Goal: Task Accomplishment & Management: Manage account settings

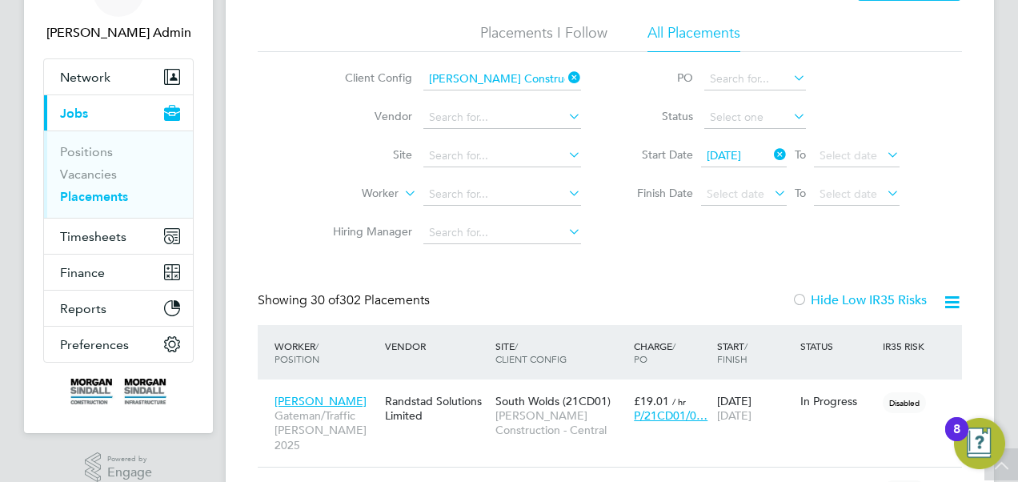
click at [565, 78] on icon at bounding box center [565, 77] width 0 height 22
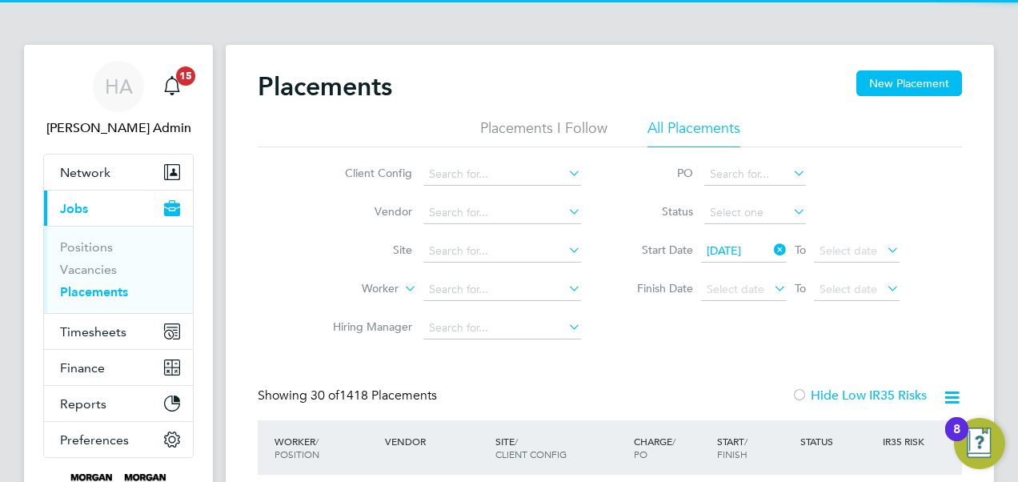
scroll to position [61, 138]
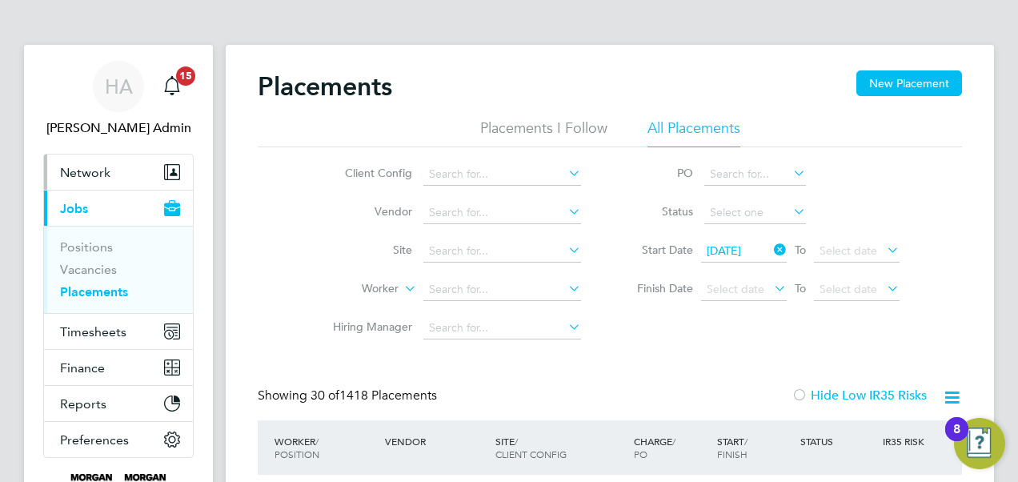
click at [106, 168] on span "Network" at bounding box center [85, 172] width 50 height 15
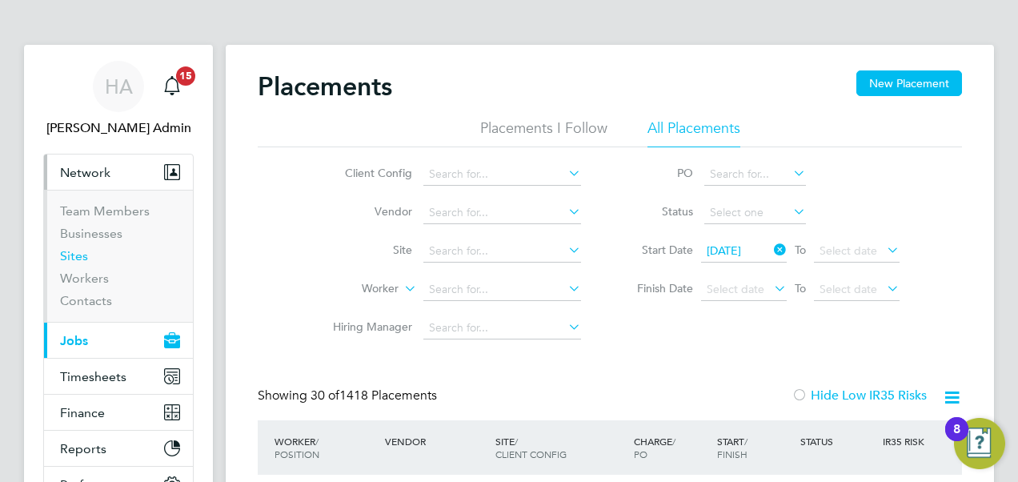
click at [82, 260] on link "Sites" at bounding box center [74, 255] width 28 height 15
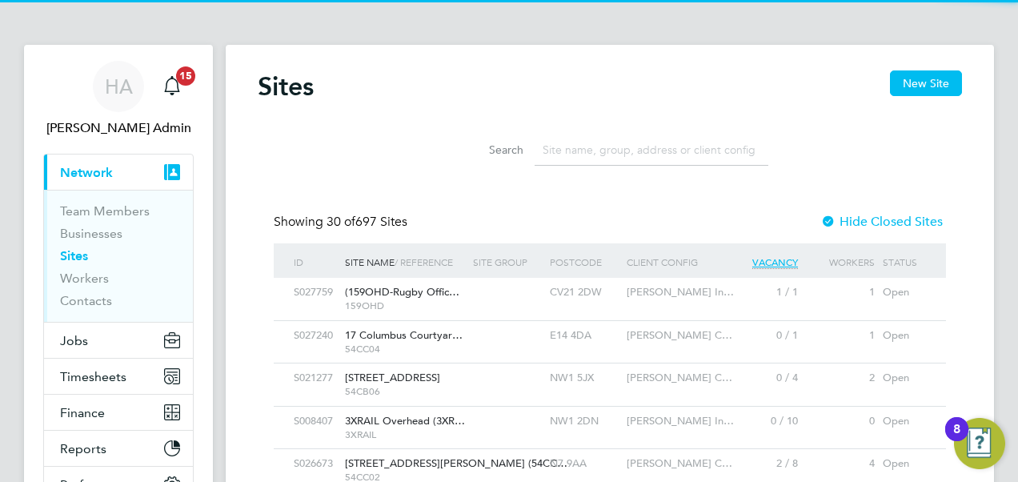
click at [582, 146] on input at bounding box center [652, 149] width 234 height 31
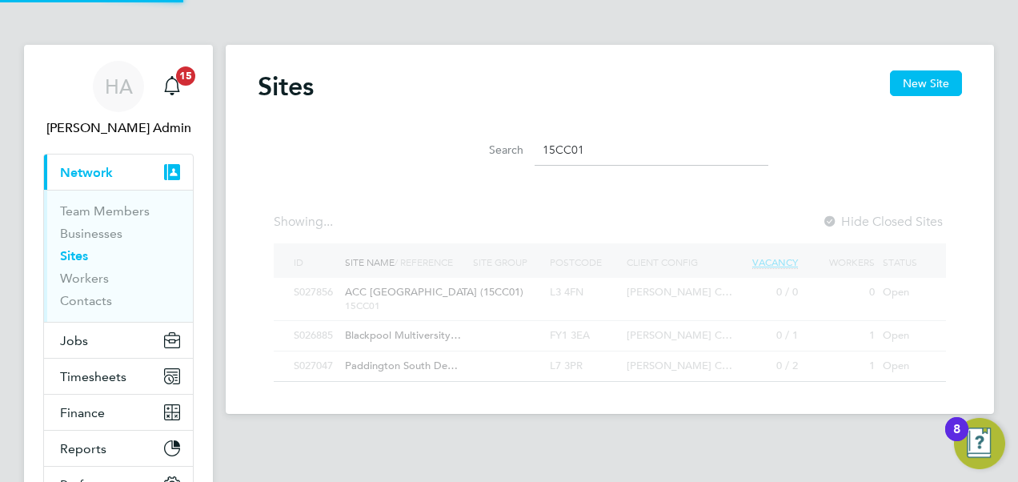
type input "15CC01"
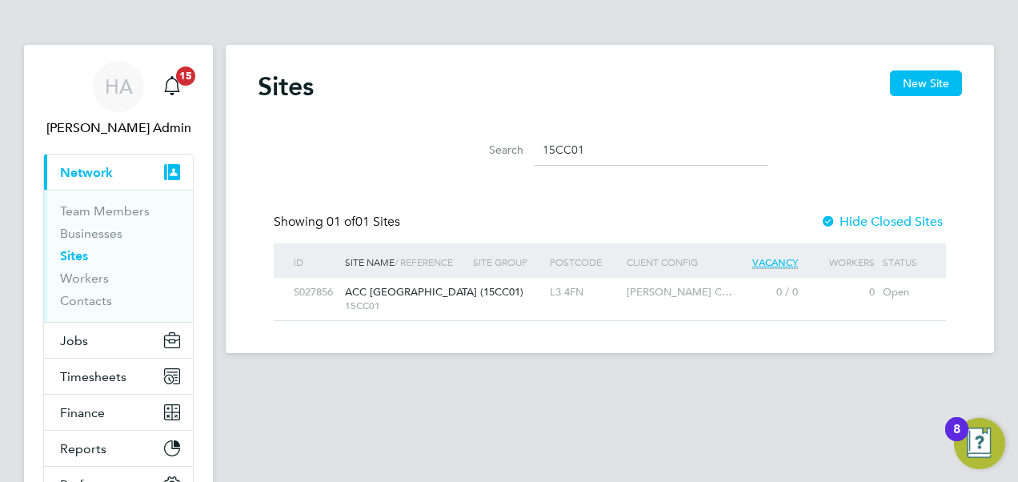
click at [402, 286] on div "ACC Liverpool (15CC01) 15CC01" at bounding box center [405, 299] width 128 height 42
click at [106, 367] on button "Timesheets" at bounding box center [118, 376] width 149 height 35
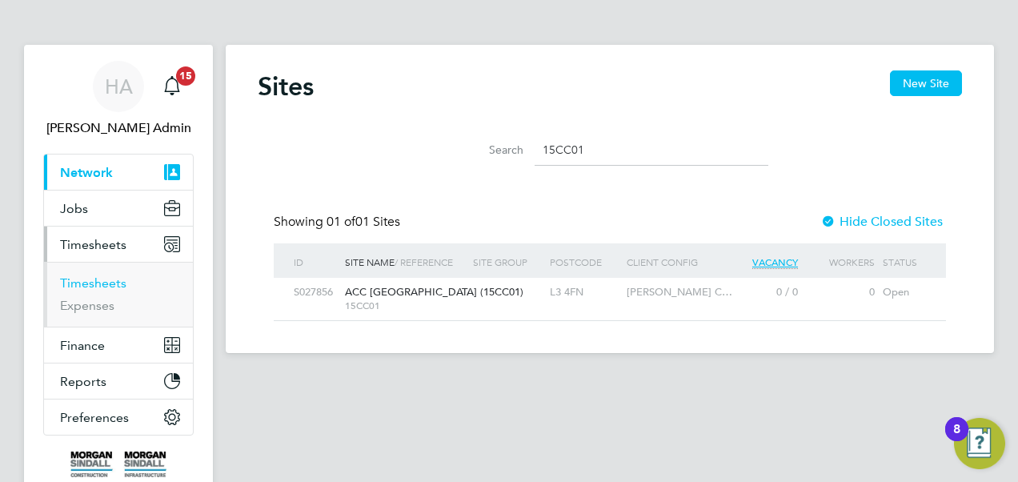
click at [90, 282] on link "Timesheets" at bounding box center [93, 282] width 66 height 15
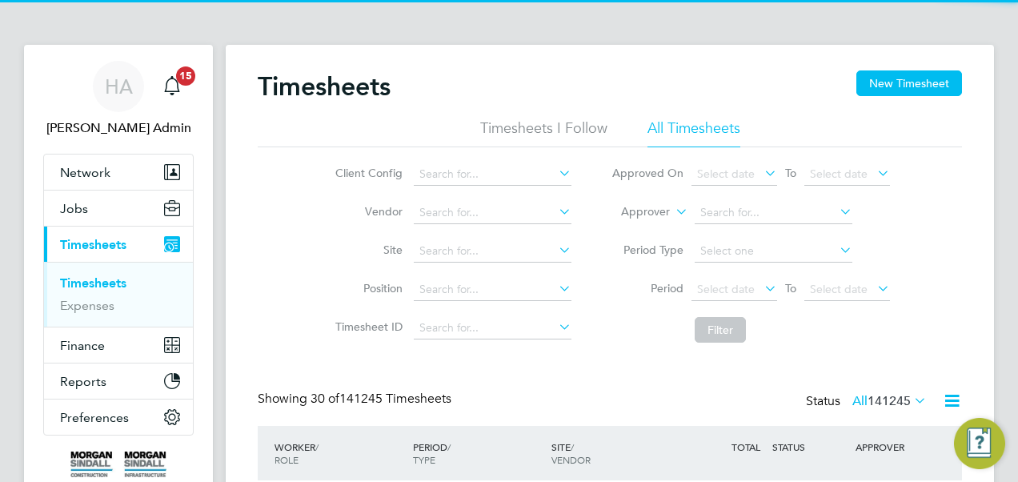
scroll to position [54, 138]
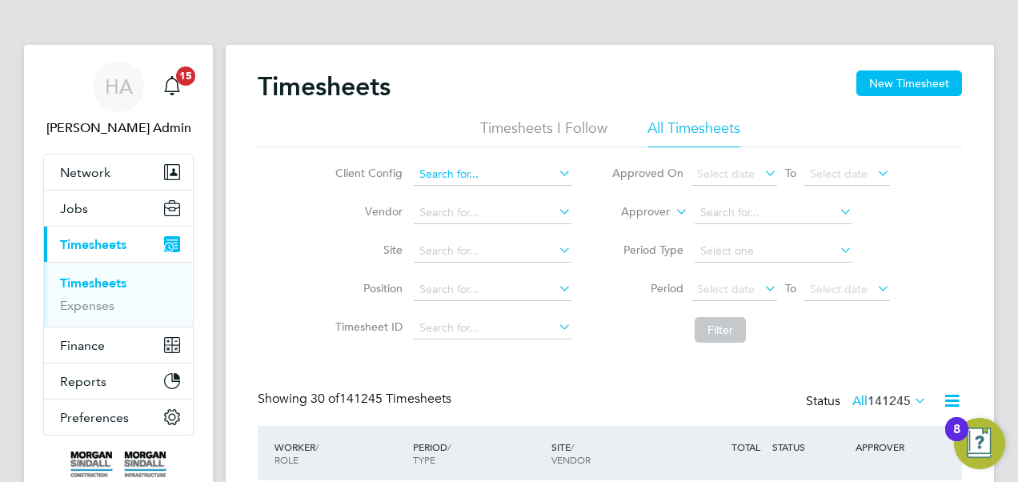
click at [501, 173] on input at bounding box center [493, 174] width 158 height 22
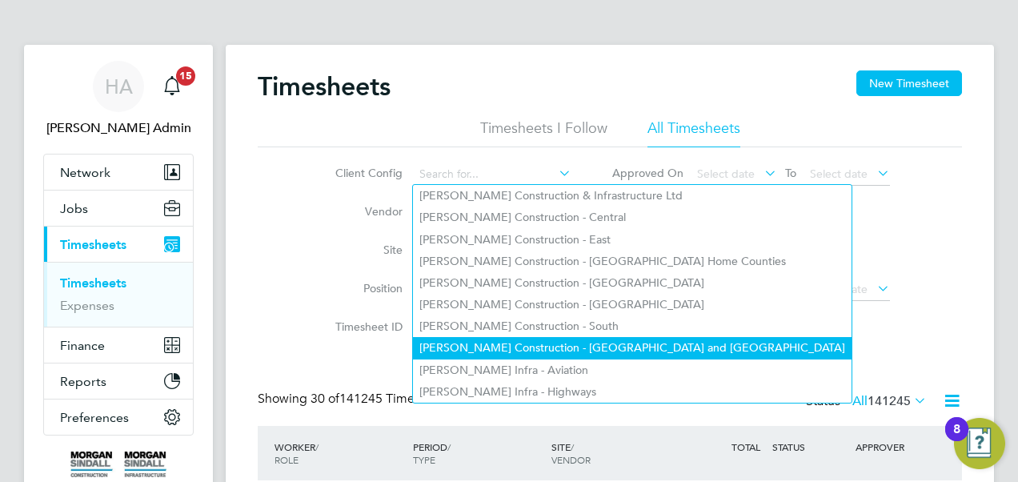
click at [459, 341] on li "Morgan Sindall Construction - Yorkshire and North East" at bounding box center [632, 348] width 439 height 22
type input "Morgan Sindall Construction - Yorkshire and North East"
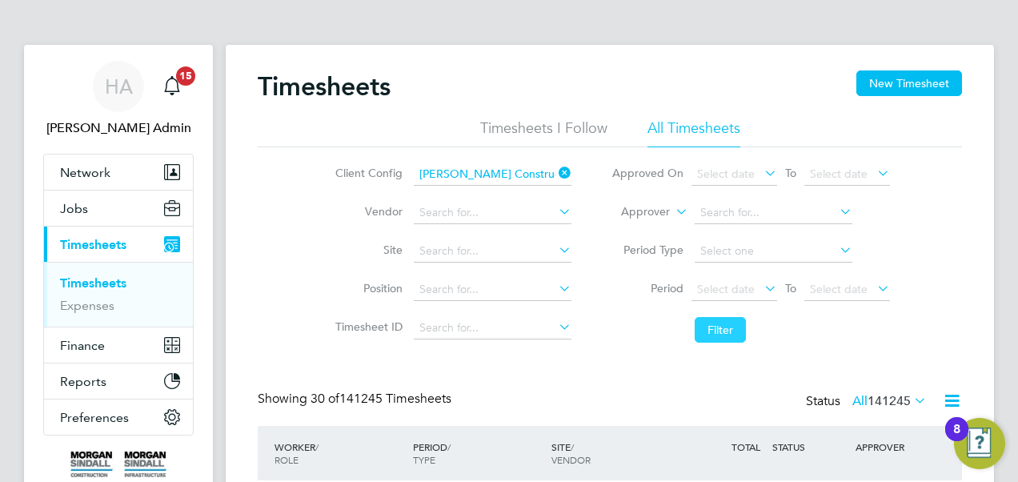
click at [704, 325] on button "Filter" at bounding box center [720, 330] width 51 height 26
click at [748, 291] on span "Select date" at bounding box center [726, 289] width 58 height 14
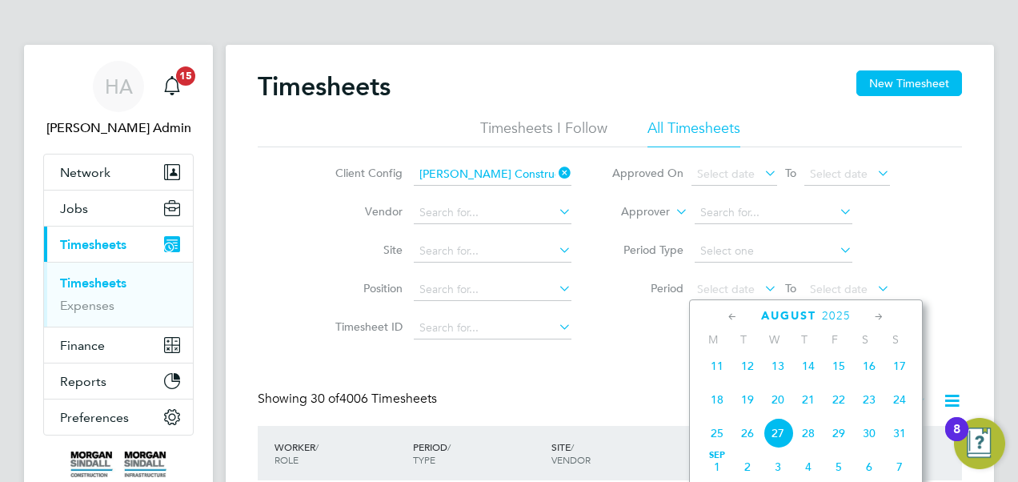
click at [735, 311] on icon at bounding box center [732, 317] width 15 height 18
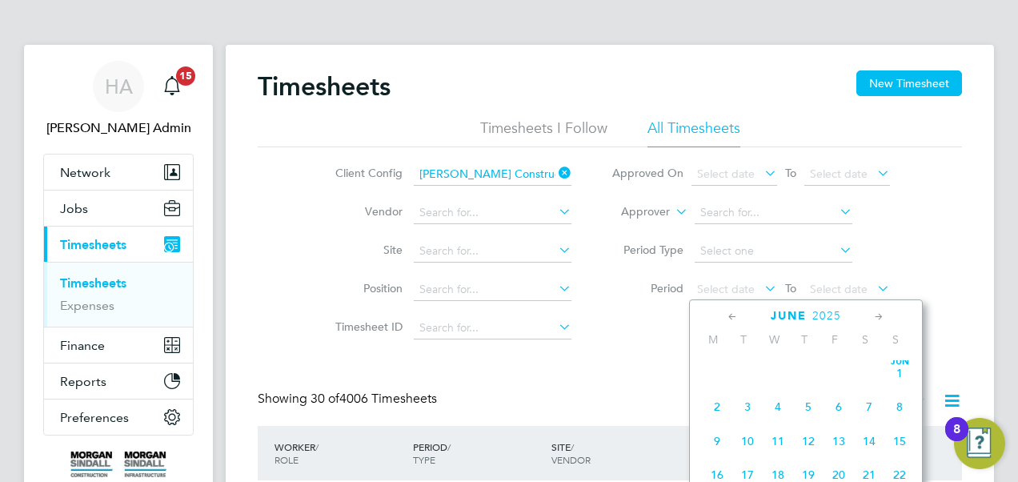
click at [735, 311] on icon at bounding box center [732, 317] width 15 height 18
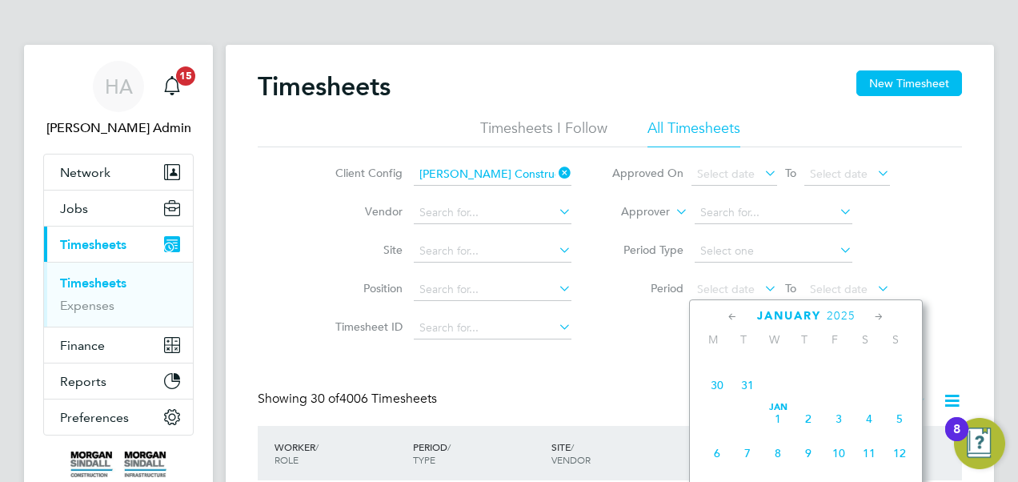
click at [718, 389] on span "30" at bounding box center [717, 385] width 30 height 30
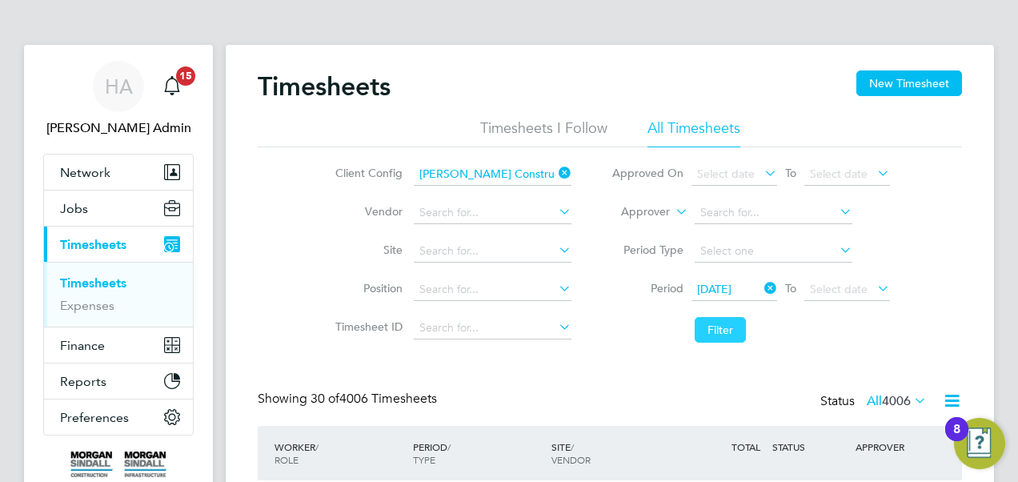
click at [716, 330] on button "Filter" at bounding box center [720, 330] width 51 height 26
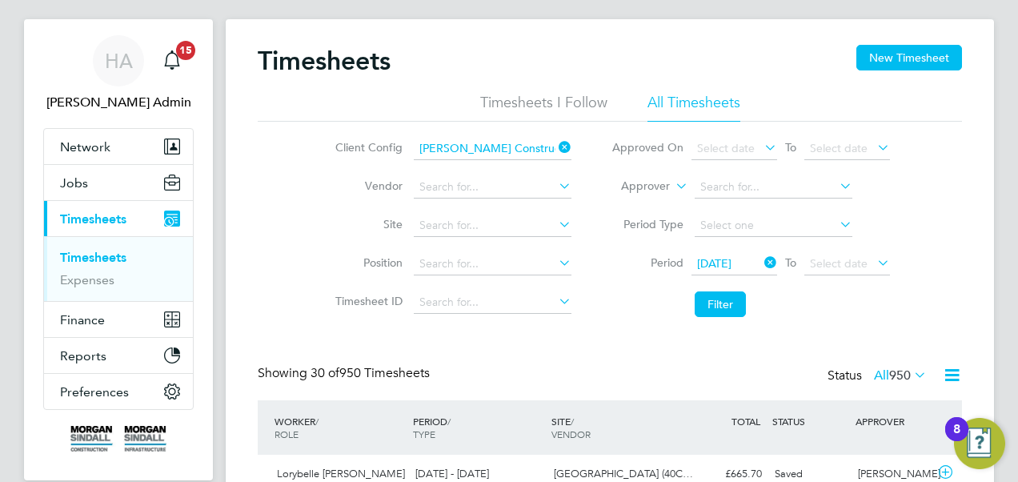
click at [954, 375] on icon at bounding box center [952, 375] width 20 height 20
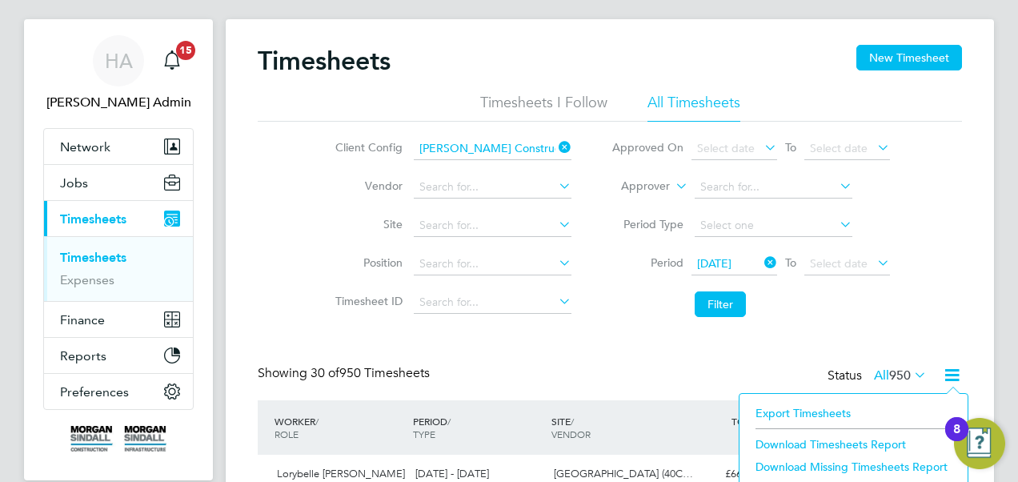
click at [847, 435] on li "Download Timesheets Report" at bounding box center [854, 444] width 212 height 22
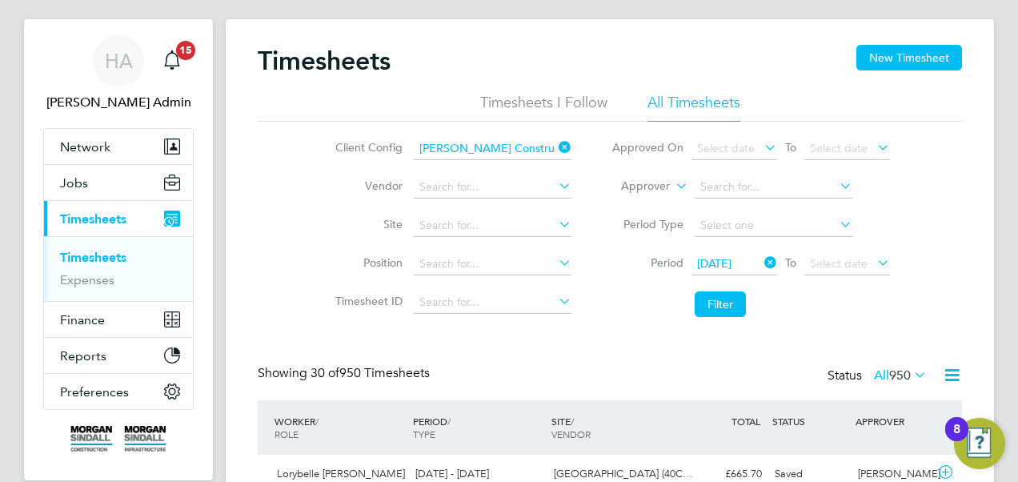
click at [556, 147] on icon at bounding box center [556, 147] width 0 height 22
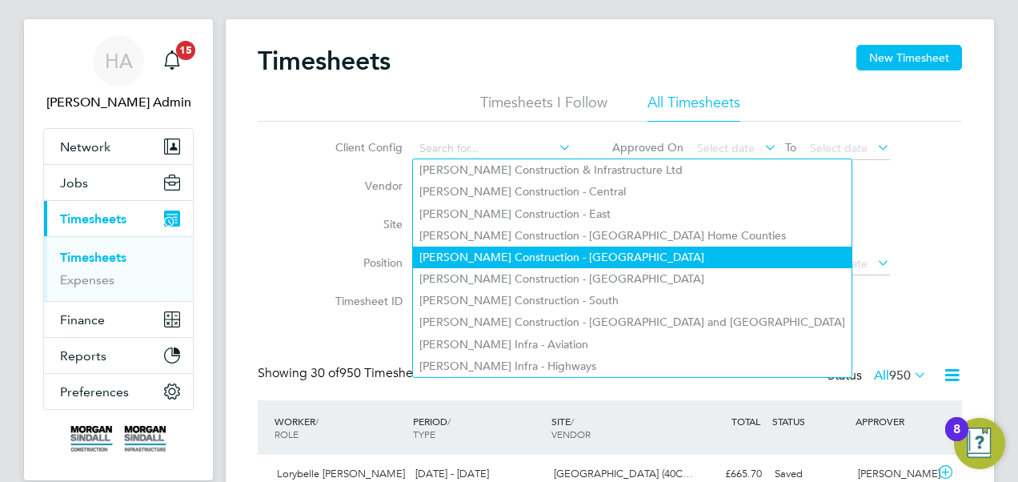
click at [581, 258] on li "[PERSON_NAME] Construction - [GEOGRAPHIC_DATA]" at bounding box center [632, 258] width 439 height 22
type input "[PERSON_NAME] Construction - [GEOGRAPHIC_DATA]"
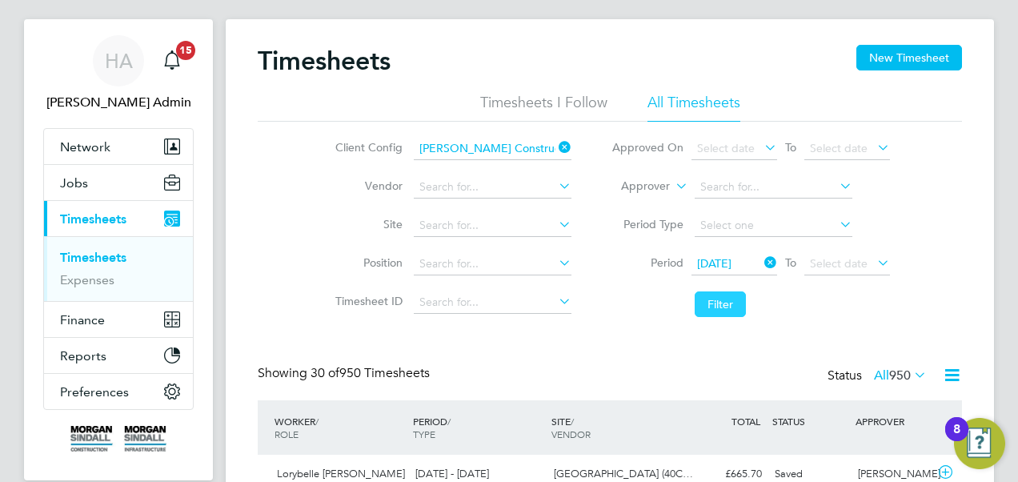
click at [715, 301] on button "Filter" at bounding box center [720, 304] width 51 height 26
click at [950, 370] on icon at bounding box center [952, 375] width 20 height 20
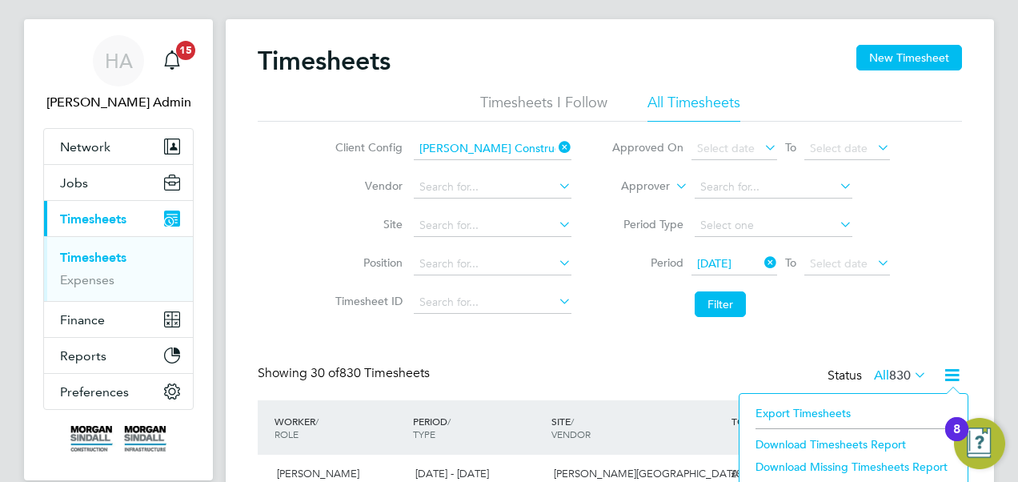
click at [812, 439] on li "Download Timesheets Report" at bounding box center [854, 444] width 212 height 22
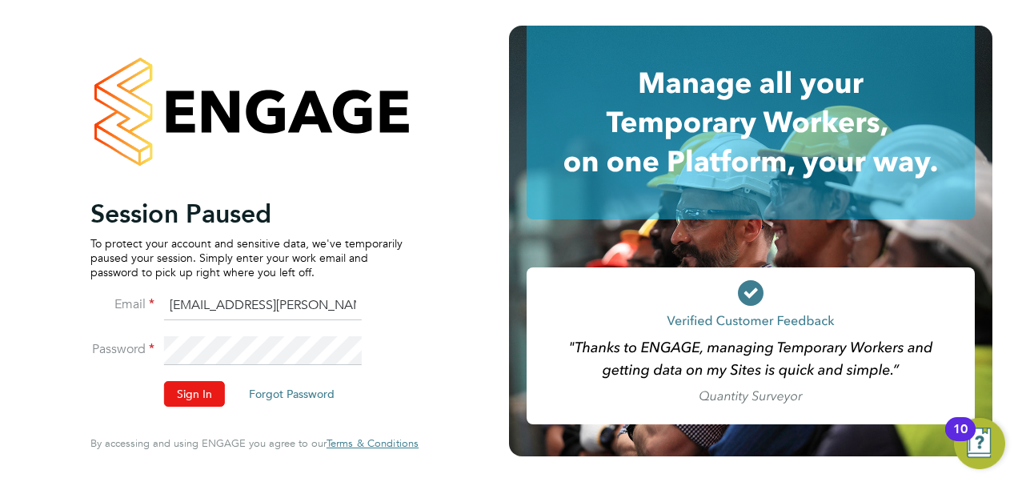
click at [187, 388] on button "Sign In" at bounding box center [194, 394] width 61 height 26
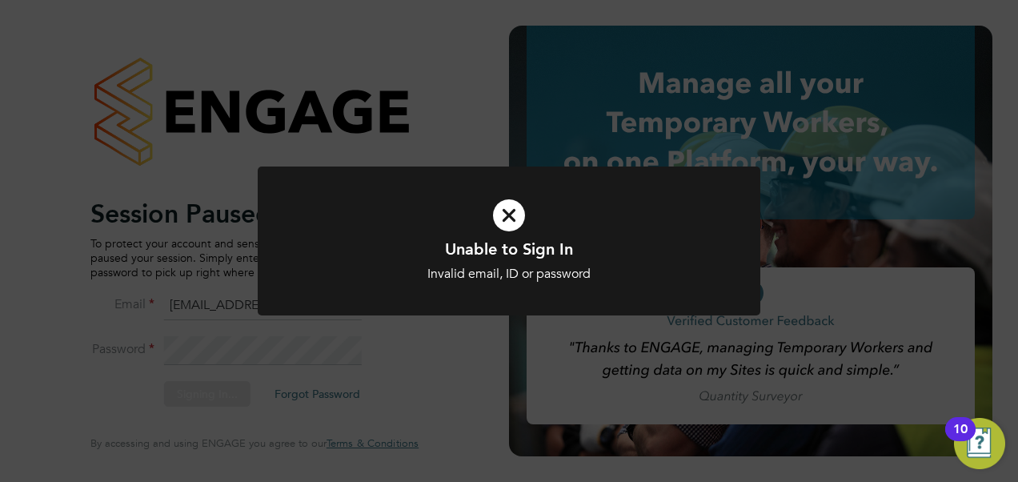
click at [358, 114] on div "Unable to Sign In Invalid email, ID or password Cancel Okay" at bounding box center [509, 241] width 1018 height 482
drag, startPoint x: 285, startPoint y: 355, endPoint x: 266, endPoint y: 349, distance: 20.3
click at [266, 349] on div "Unable to Sign In Invalid email, ID or password Cancel Okay" at bounding box center [509, 241] width 1018 height 482
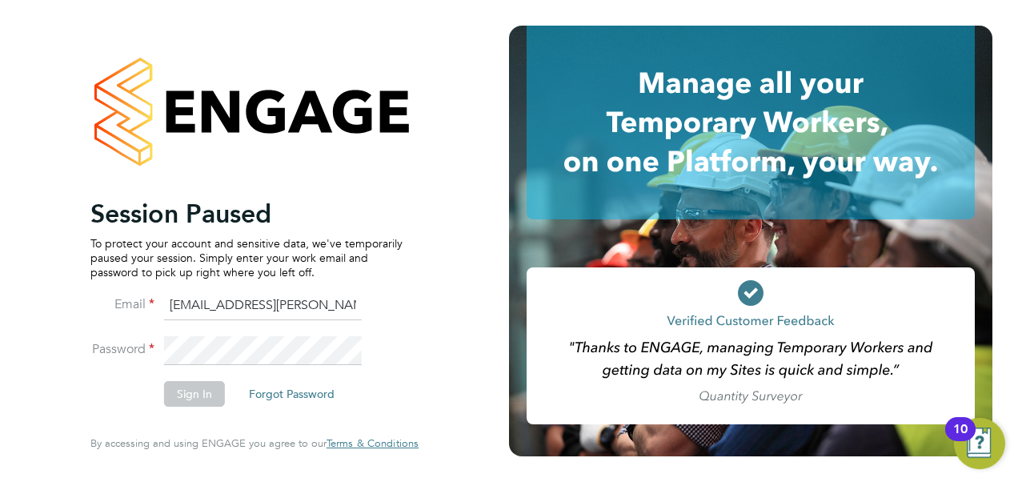
click at [96, 362] on li "Password" at bounding box center [246, 358] width 312 height 44
click at [186, 391] on button "Sign In" at bounding box center [194, 394] width 61 height 26
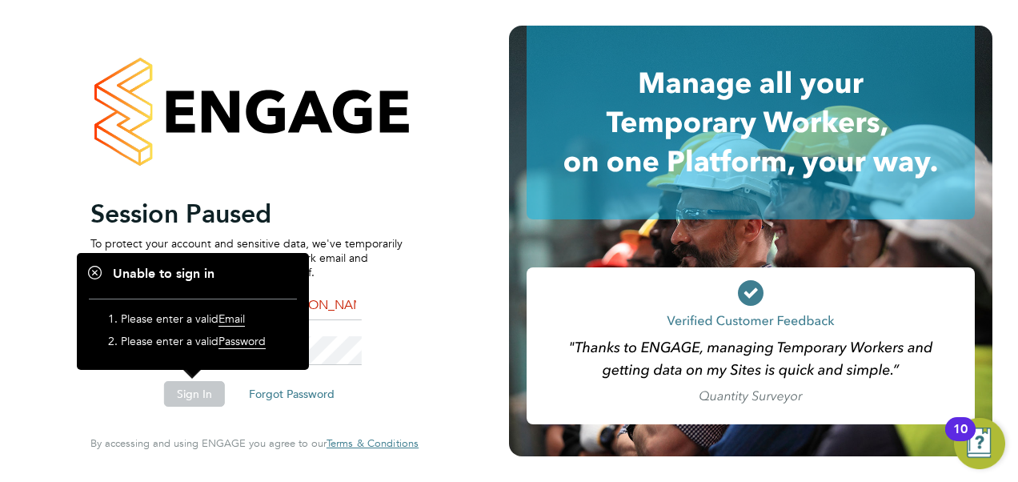
click at [186, 391] on button "Sign In" at bounding box center [194, 394] width 61 height 26
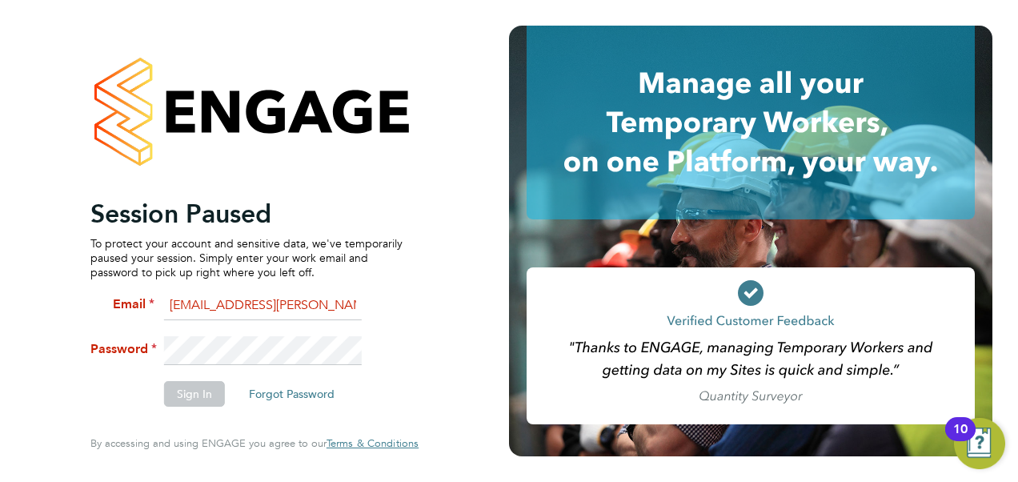
click at [186, 391] on button "Sign In" at bounding box center [194, 394] width 61 height 26
click at [116, 368] on li "Password" at bounding box center [246, 358] width 312 height 44
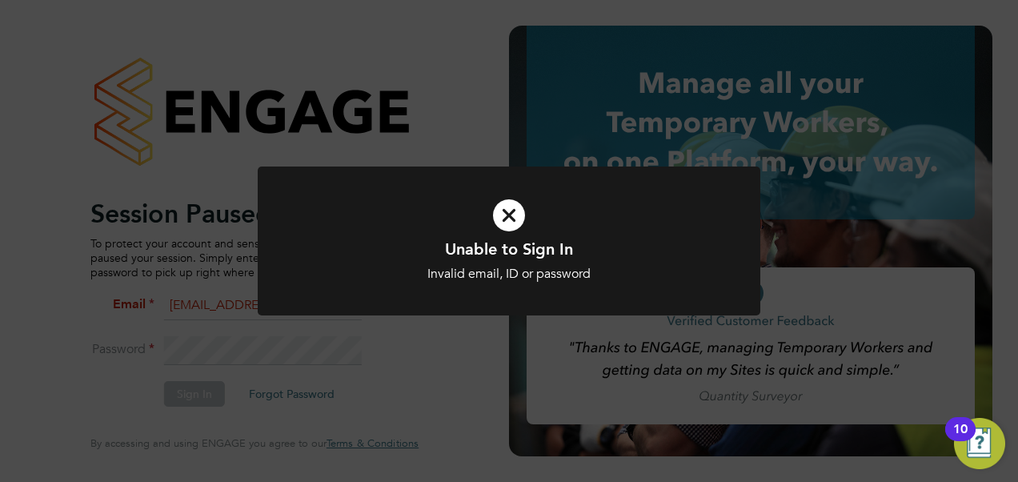
click at [445, 297] on div at bounding box center [509, 241] width 503 height 150
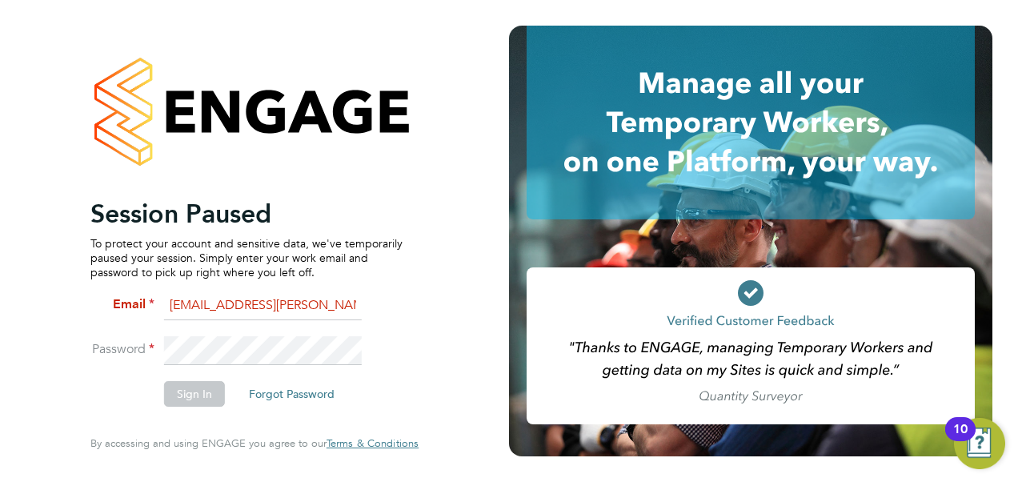
click at [11, 410] on div "Session Paused To protect your account and sensitive data, we've temporarily pa…" at bounding box center [254, 241] width 509 height 482
click at [335, 311] on input "[EMAIL_ADDRESS][PERSON_NAME][DOMAIN_NAME]" at bounding box center [263, 305] width 198 height 29
drag, startPoint x: 319, startPoint y: 310, endPoint x: 83, endPoint y: 294, distance: 235.9
click at [83, 294] on div "Session Paused To protect your account and sensitive data, we've temporarily pa…" at bounding box center [254, 241] width 392 height 482
type input "[EMAIL_ADDRESS][PERSON_NAME][DOMAIN_NAME]"
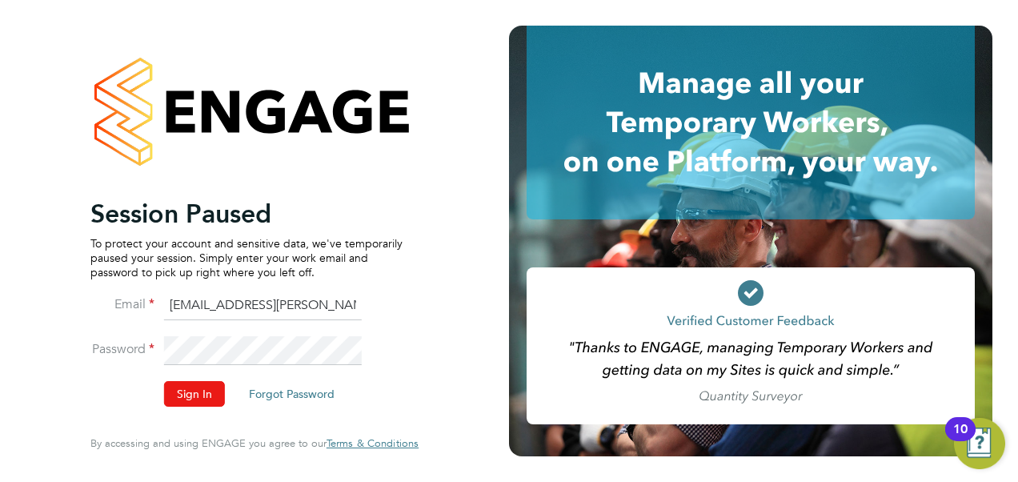
click at [200, 390] on button "Sign In" at bounding box center [194, 394] width 61 height 26
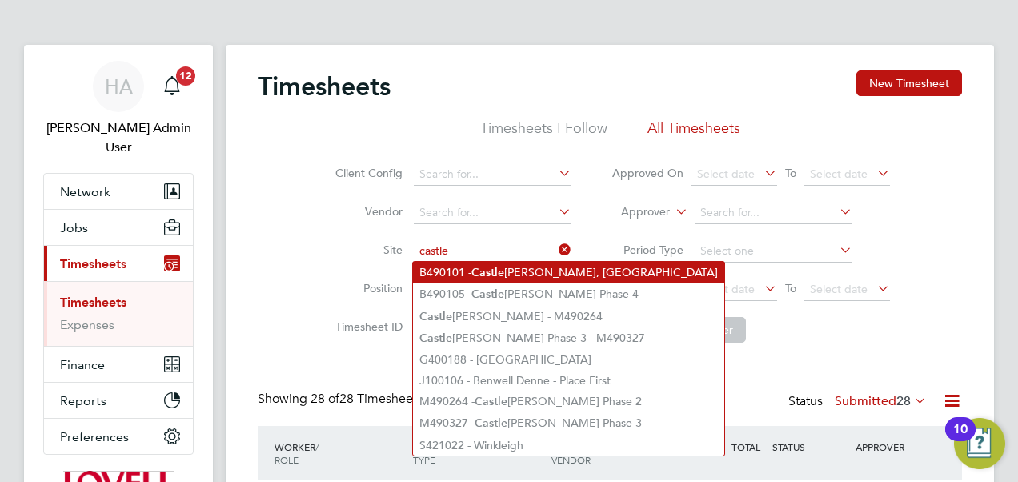
click at [451, 276] on li "B490101 - [GEOGRAPHIC_DATA], [GEOGRAPHIC_DATA]" at bounding box center [568, 273] width 311 height 22
type input "B490101 - [GEOGRAPHIC_DATA], [GEOGRAPHIC_DATA]"
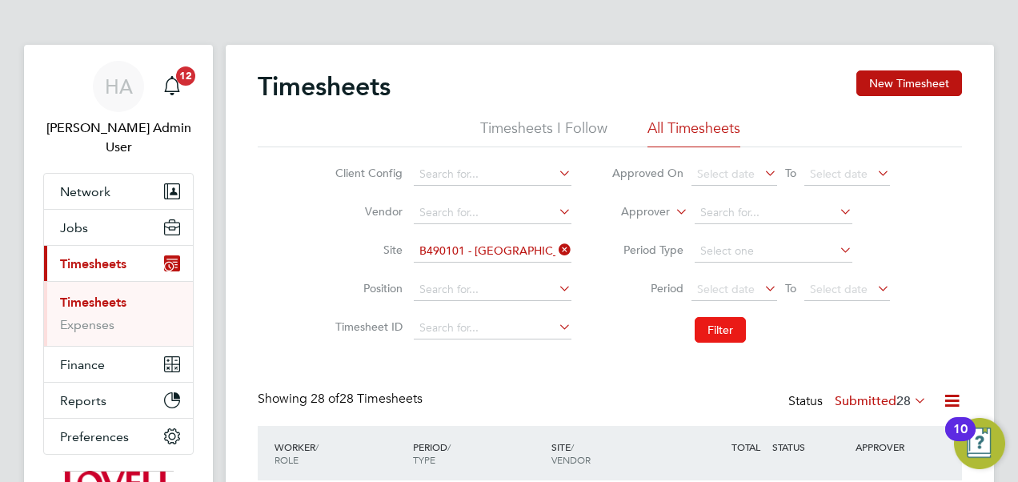
click at [727, 332] on button "Filter" at bounding box center [720, 330] width 51 height 26
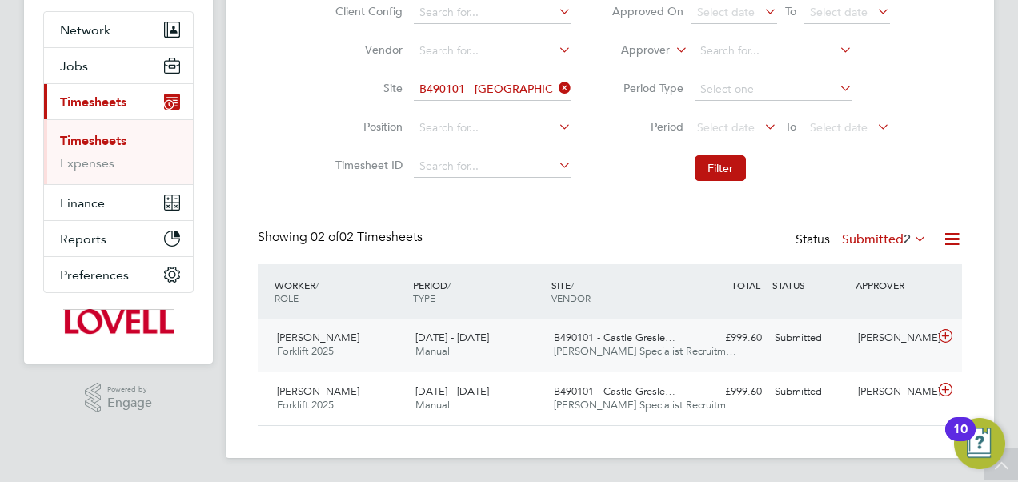
click at [596, 341] on span "B490101 - Castle Gresle…" at bounding box center [615, 338] width 122 height 14
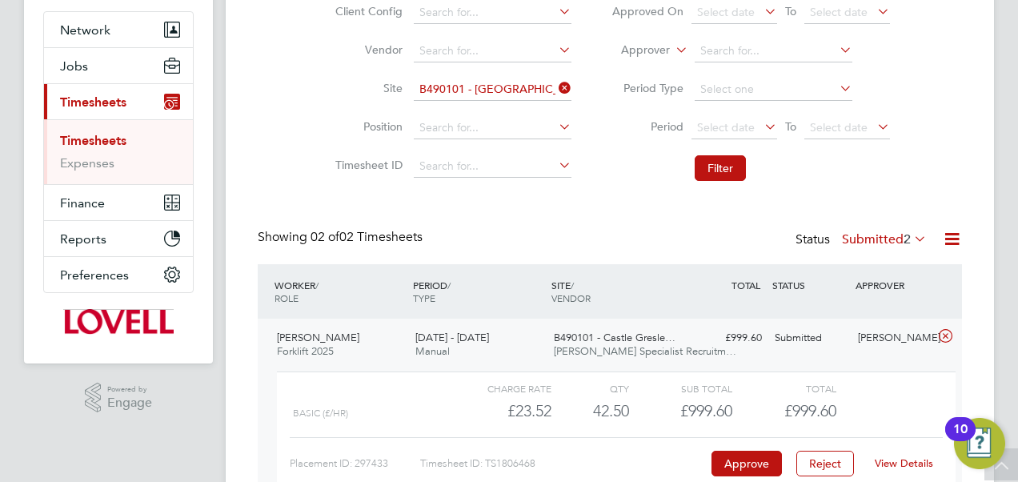
click at [901, 462] on link "View Details" at bounding box center [904, 463] width 58 height 14
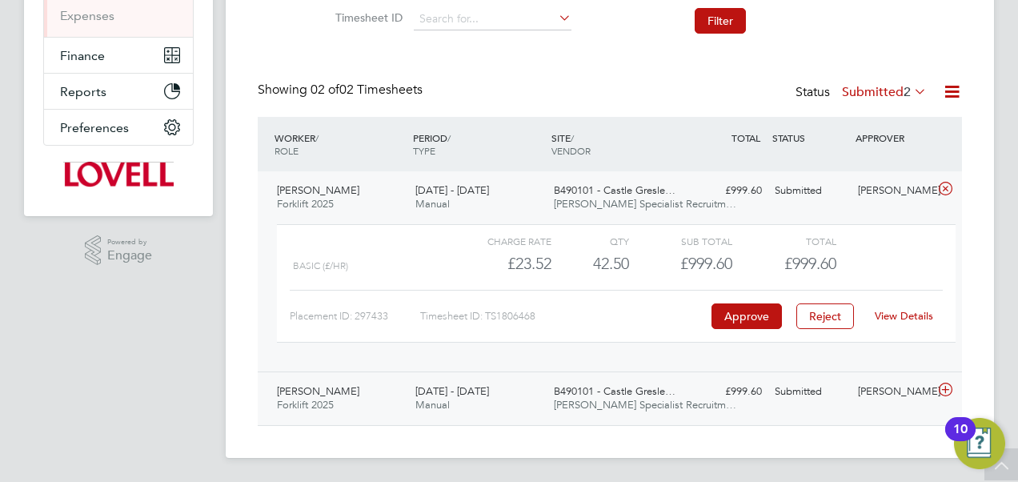
click at [795, 395] on div "Submitted" at bounding box center [809, 392] width 83 height 26
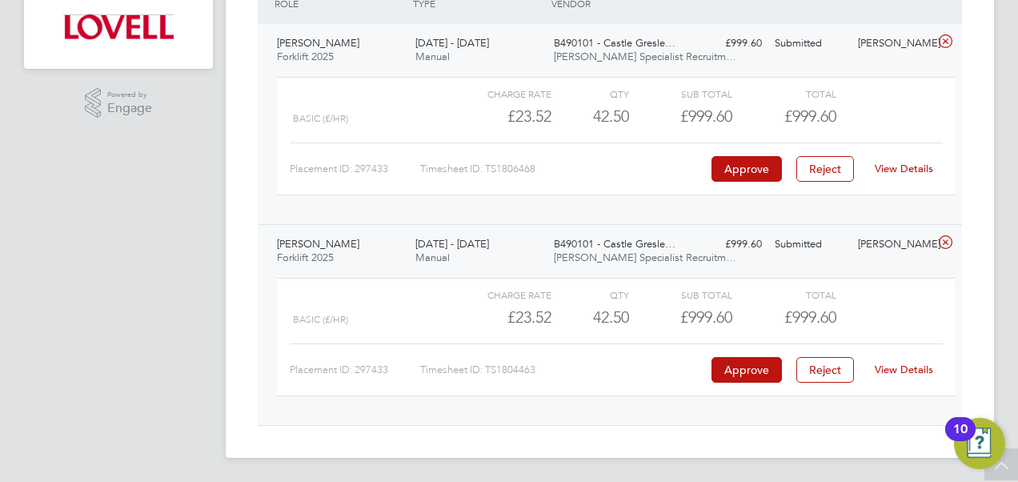
click at [906, 368] on link "View Details" at bounding box center [904, 370] width 58 height 14
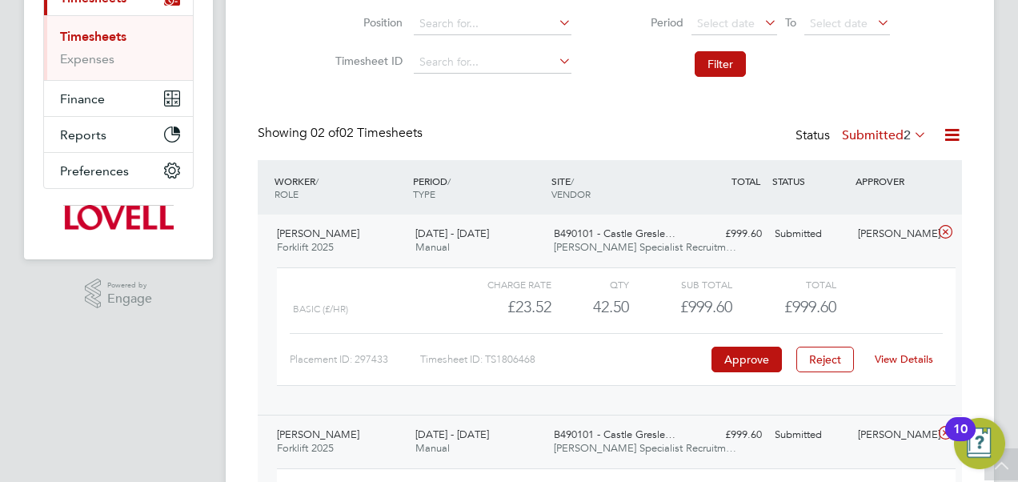
scroll to position [2, 0]
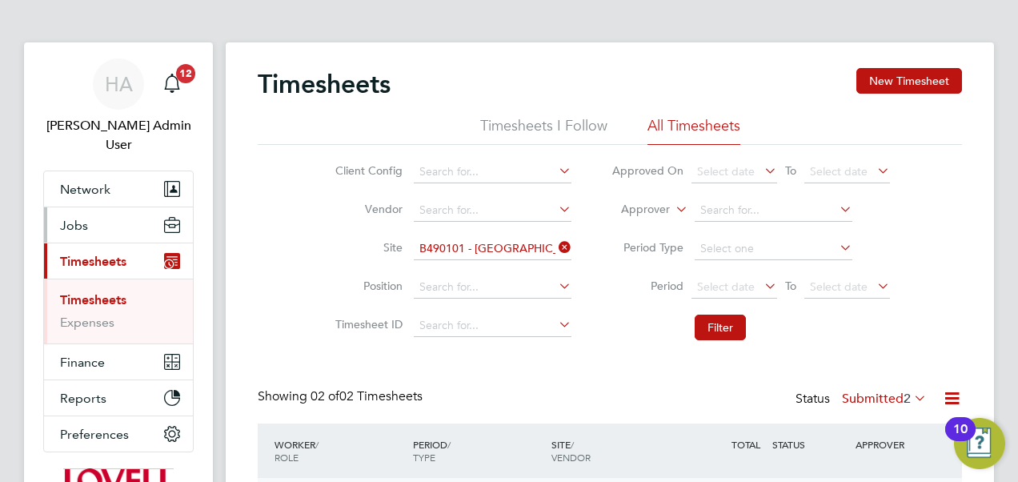
click at [58, 207] on button "Jobs" at bounding box center [118, 224] width 149 height 35
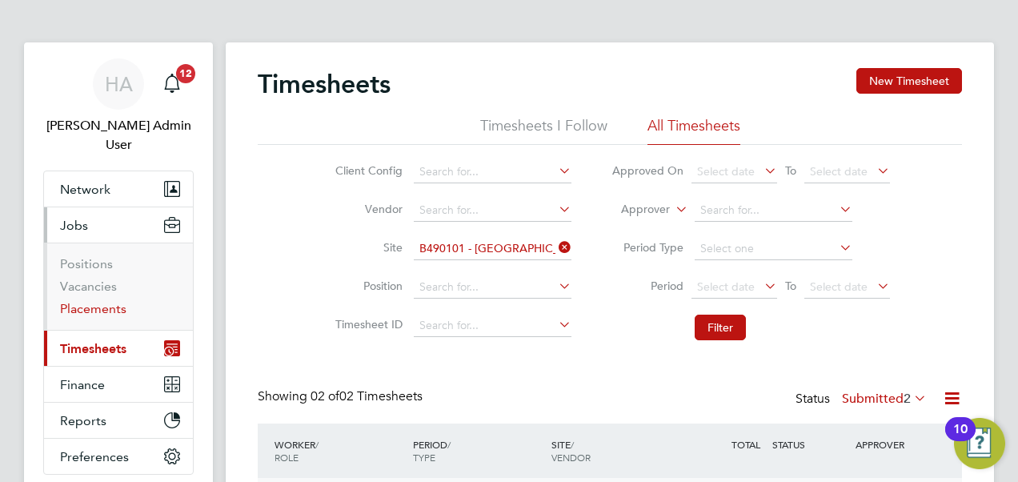
click at [100, 301] on link "Placements" at bounding box center [93, 308] width 66 height 15
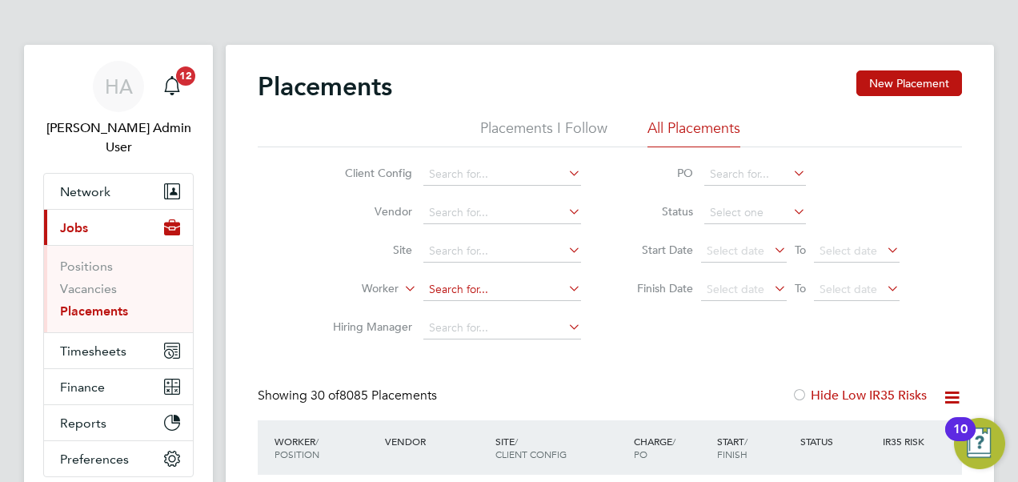
scroll to position [46, 138]
click at [456, 291] on input at bounding box center [502, 290] width 158 height 22
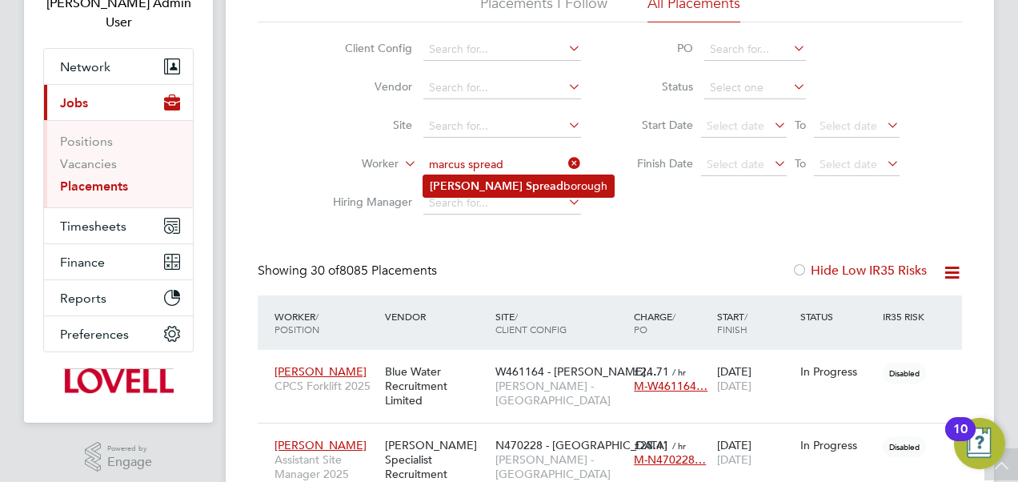
click at [526, 190] on b "Spread" at bounding box center [545, 186] width 38 height 14
type input "[PERSON_NAME]"
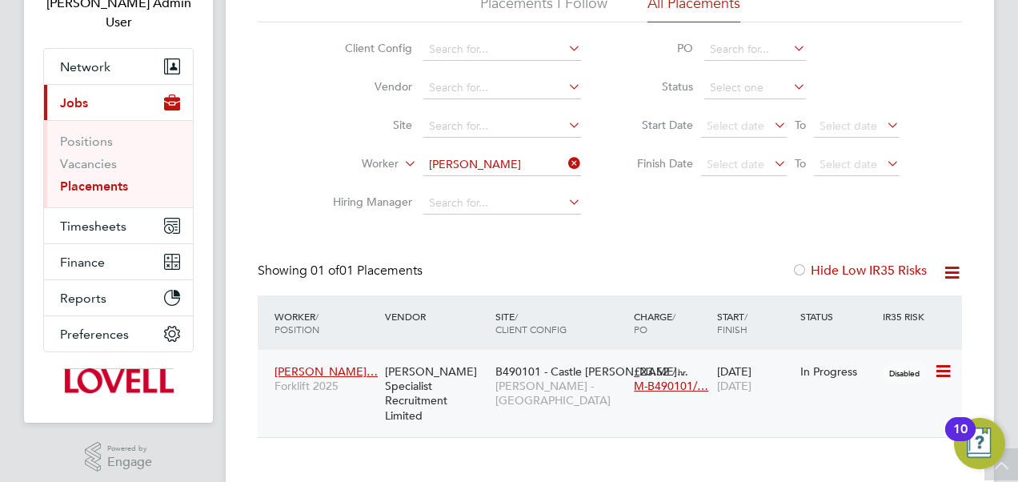
click at [559, 383] on span "[PERSON_NAME] - [GEOGRAPHIC_DATA]" at bounding box center [560, 393] width 130 height 29
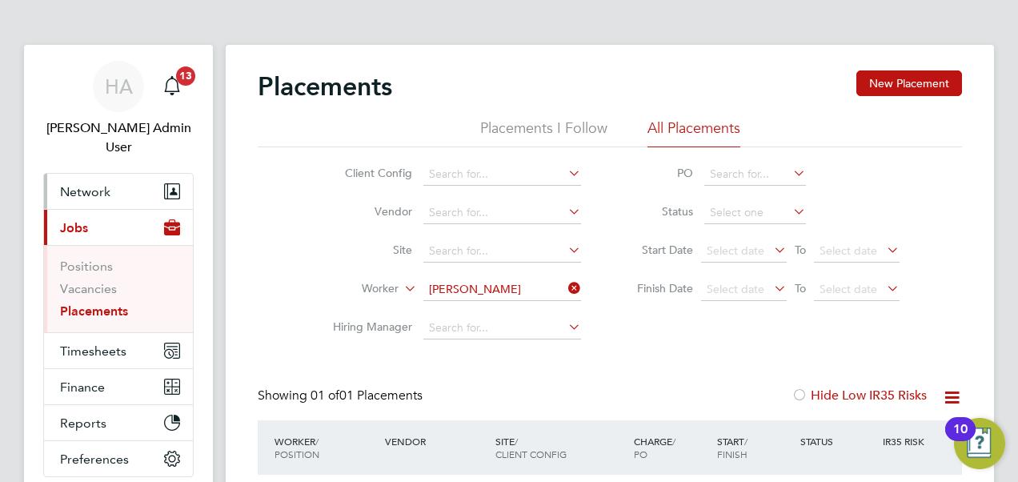
click at [96, 174] on button "Network" at bounding box center [118, 191] width 149 height 35
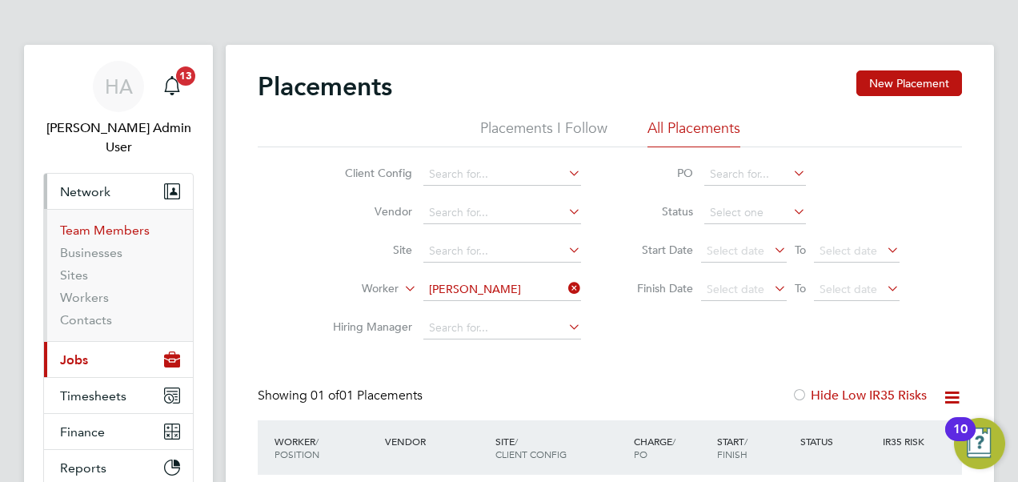
click at [98, 223] on link "Team Members" at bounding box center [105, 230] width 90 height 15
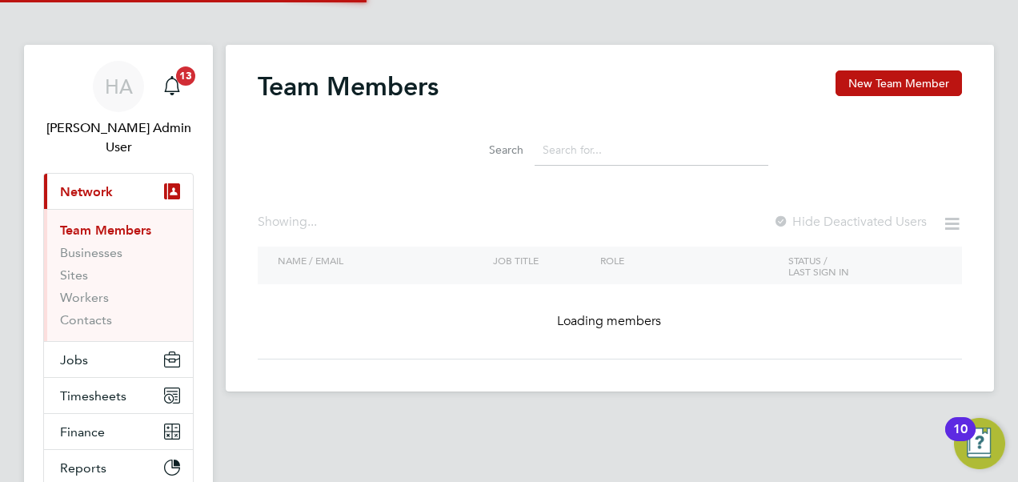
click at [584, 149] on input at bounding box center [652, 149] width 234 height 31
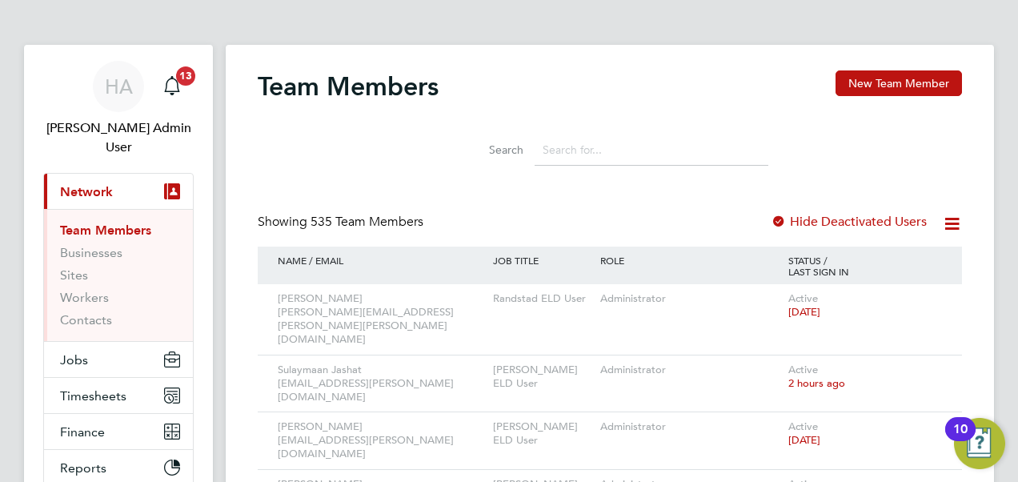
click at [584, 149] on input at bounding box center [652, 149] width 234 height 31
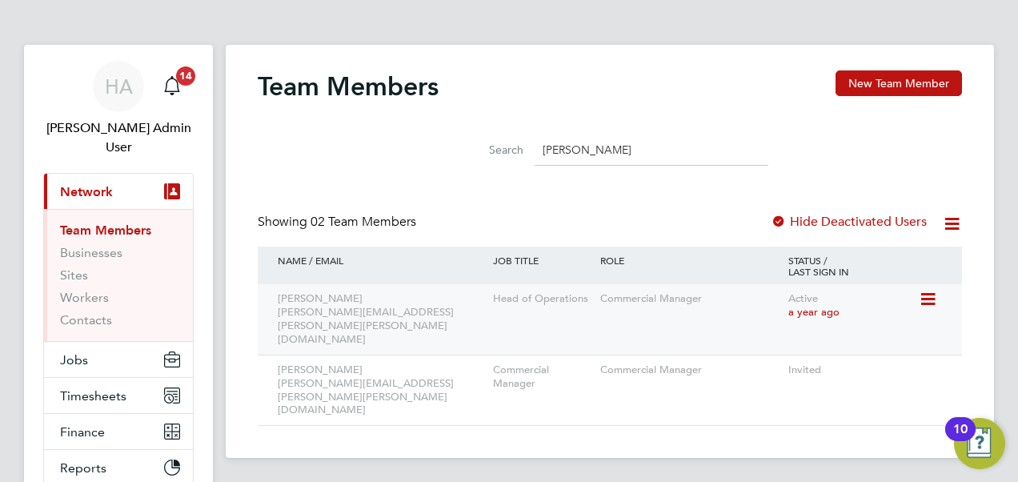
click at [451, 302] on div "Paul McGhin paul.mcghin@lovell.co.uk" at bounding box center [381, 319] width 215 height 70
click at [929, 301] on icon at bounding box center [927, 299] width 16 height 19
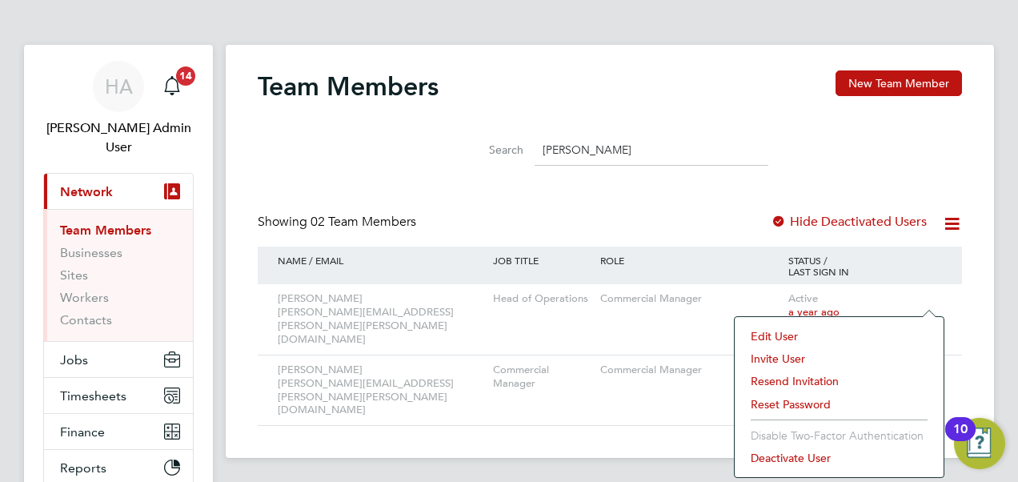
click at [784, 461] on li "Deactivate User" at bounding box center [839, 458] width 193 height 22
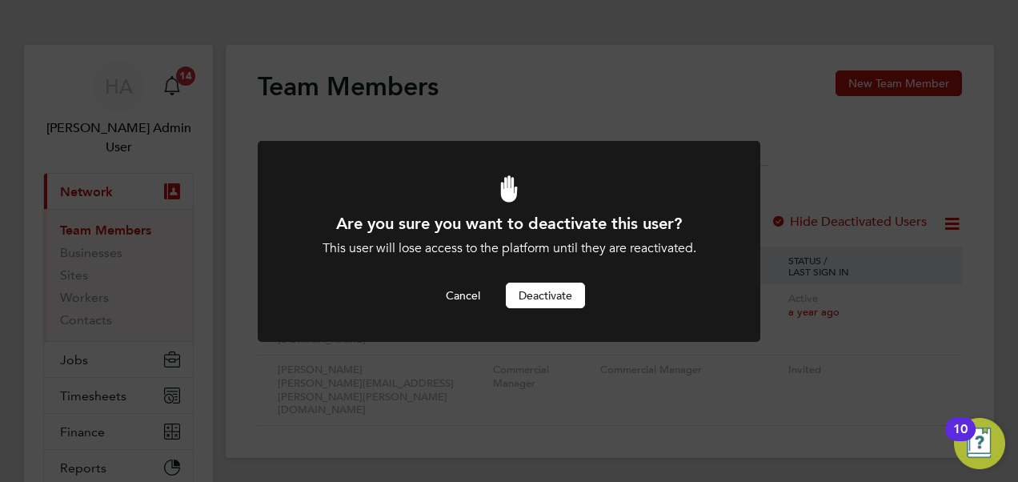
click at [530, 296] on button "Deactivate" at bounding box center [545, 296] width 79 height 26
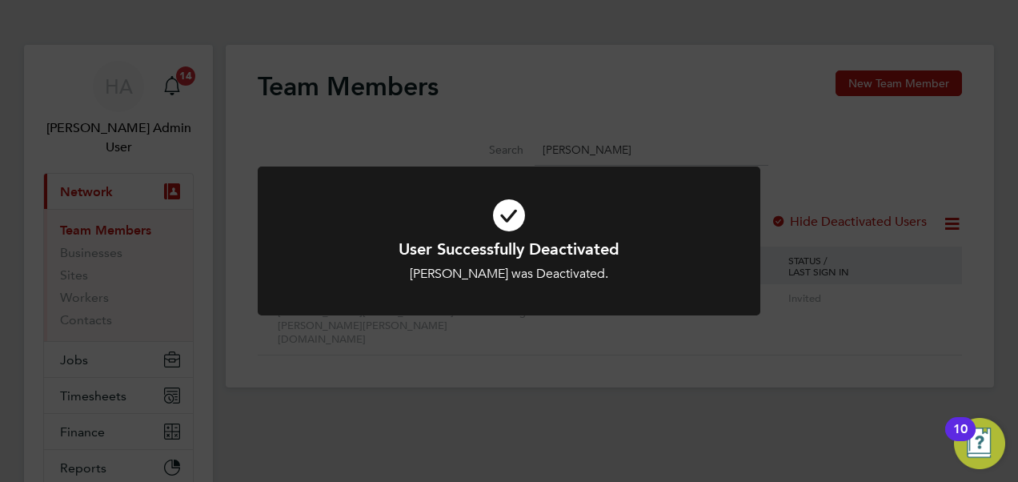
click at [551, 85] on div "User Successfully Deactivated Paul McGhin was Deactivated. Cancel Okay" at bounding box center [509, 241] width 1018 height 482
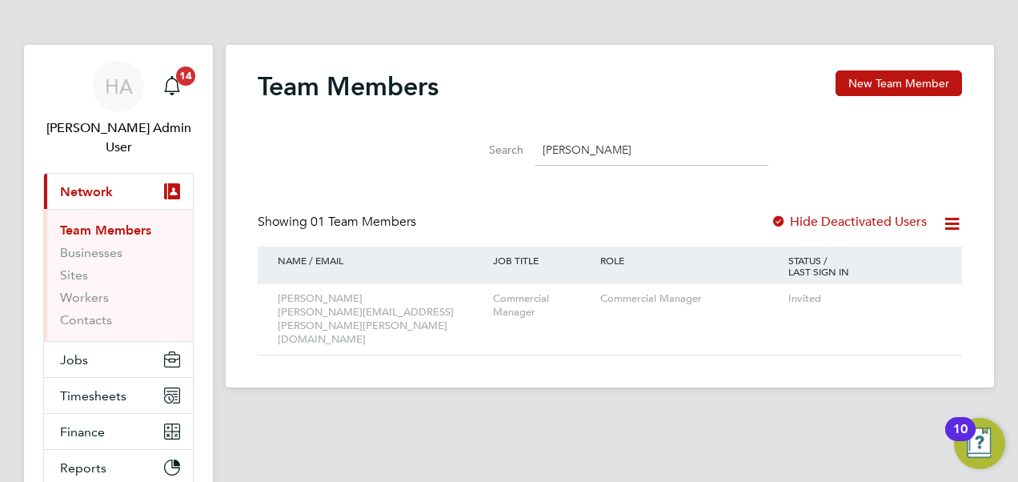
drag, startPoint x: 600, startPoint y: 149, endPoint x: 488, endPoint y: 170, distance: 114.0
click at [488, 170] on li "Search paul mc" at bounding box center [609, 149] width 357 height 47
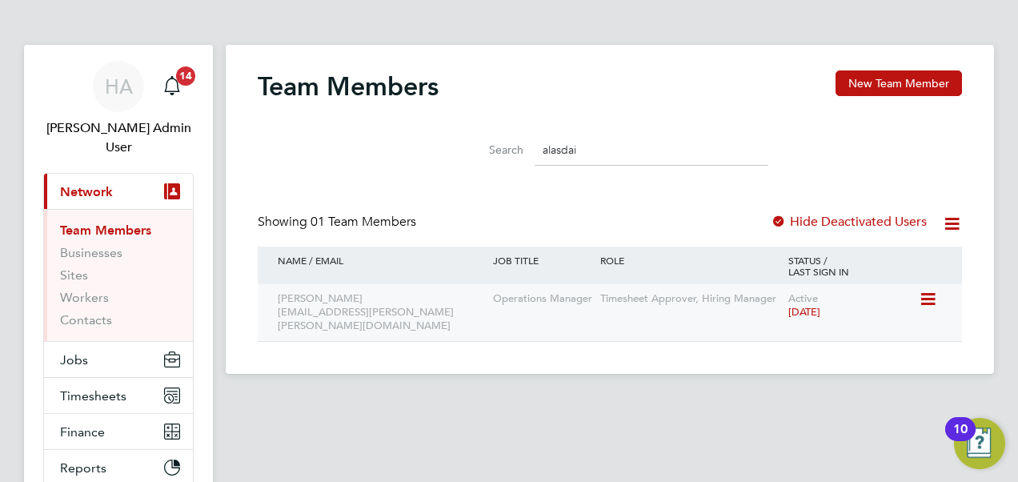
click at [668, 308] on div "Timesheet Approver, Hiring Manager" at bounding box center [690, 299] width 188 height 30
click at [925, 293] on icon at bounding box center [927, 299] width 16 height 19
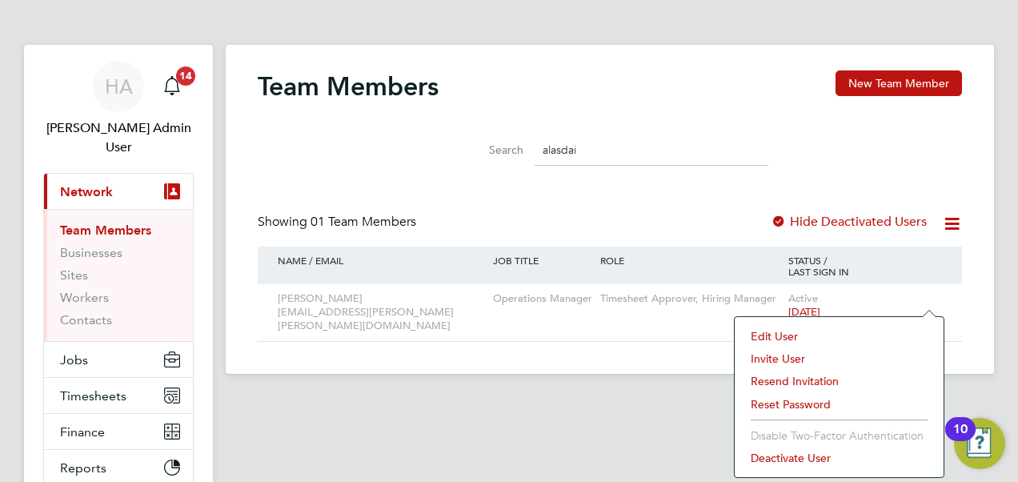
click at [786, 453] on li "Deactivate User" at bounding box center [839, 458] width 193 height 22
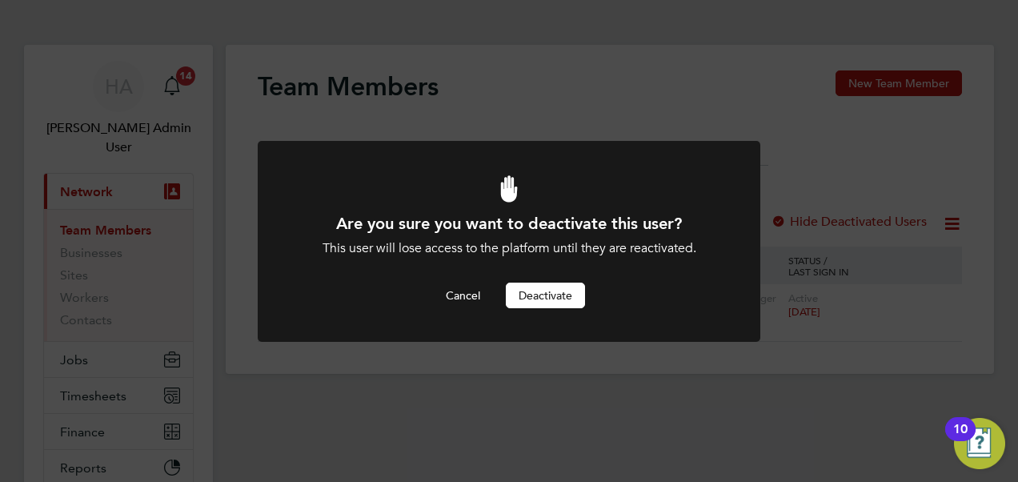
click at [548, 301] on button "Deactivate" at bounding box center [545, 296] width 79 height 26
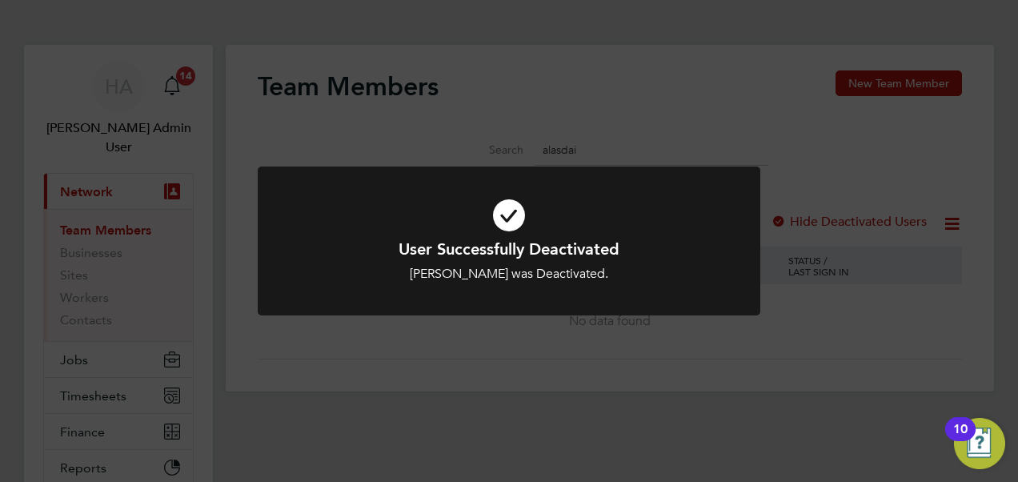
click at [553, 164] on div "User Successfully Deactivated Alasdair Higgs was Deactivated. Cancel Okay" at bounding box center [509, 241] width 1018 height 482
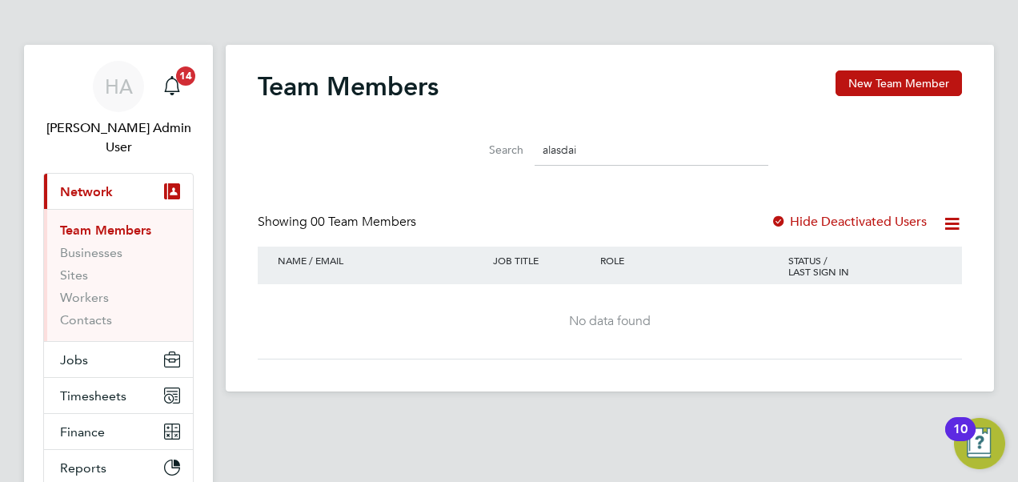
click at [596, 153] on input "alasdai" at bounding box center [652, 149] width 234 height 31
drag, startPoint x: 596, startPoint y: 153, endPoint x: 562, endPoint y: 150, distance: 33.7
click at [562, 150] on input "alasdai" at bounding box center [652, 149] width 234 height 31
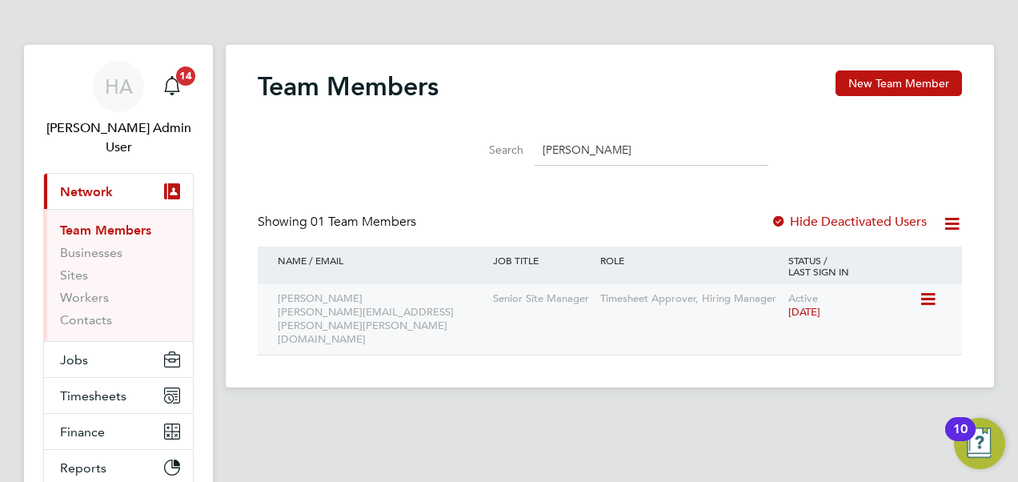
type input "paul young"
click at [512, 312] on div "Senior Site Manager" at bounding box center [542, 299] width 107 height 30
click at [930, 301] on icon at bounding box center [927, 299] width 16 height 19
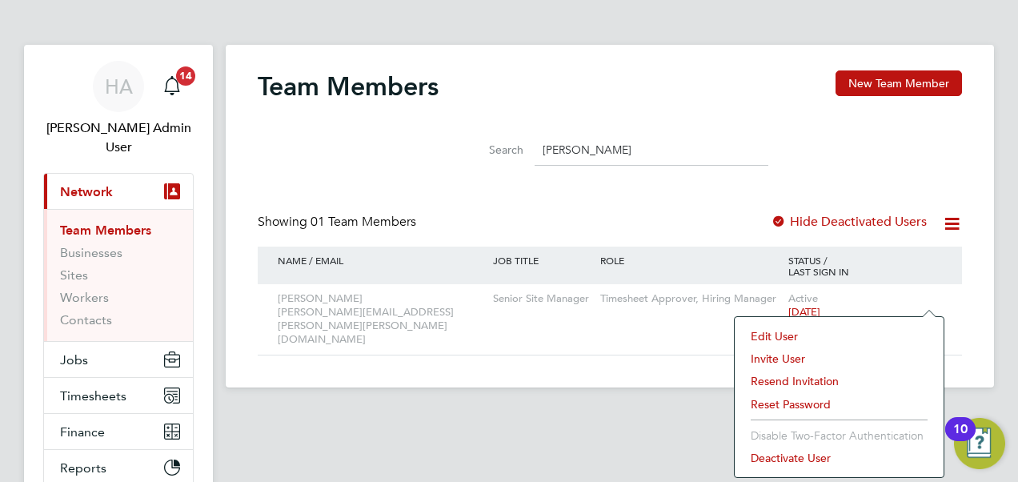
click at [752, 457] on li "Deactivate User" at bounding box center [839, 458] width 193 height 22
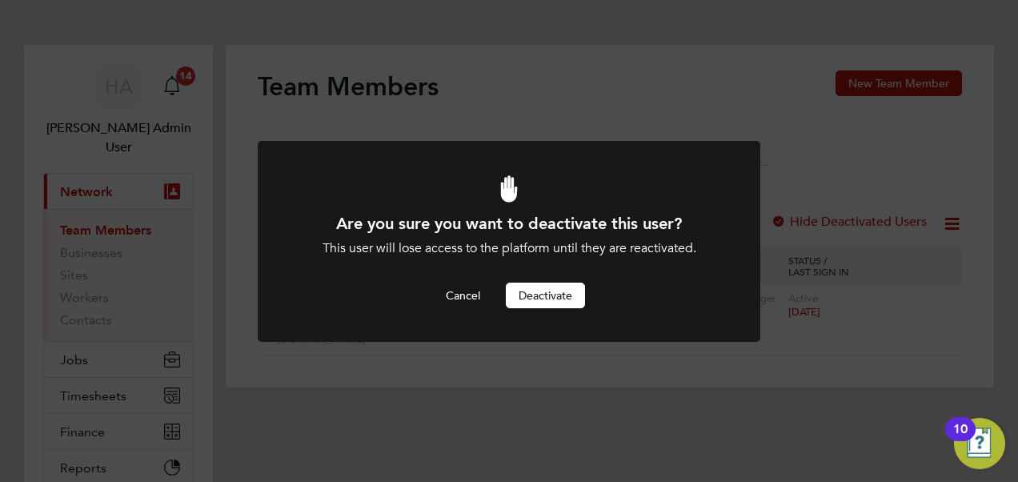
click at [560, 292] on button "Deactivate" at bounding box center [545, 296] width 79 height 26
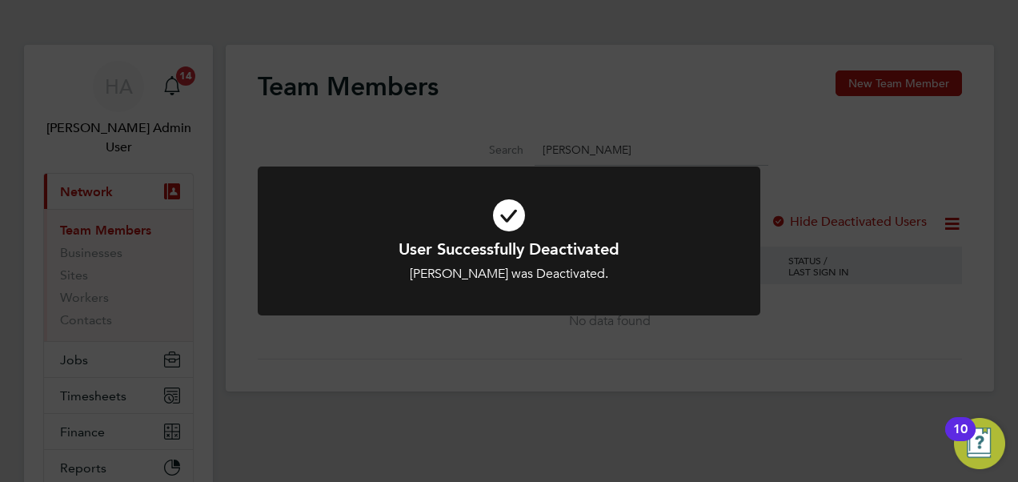
click at [703, 12] on div "User Successfully Deactivated Paul Young was Deactivated. Cancel Okay" at bounding box center [509, 241] width 1018 height 482
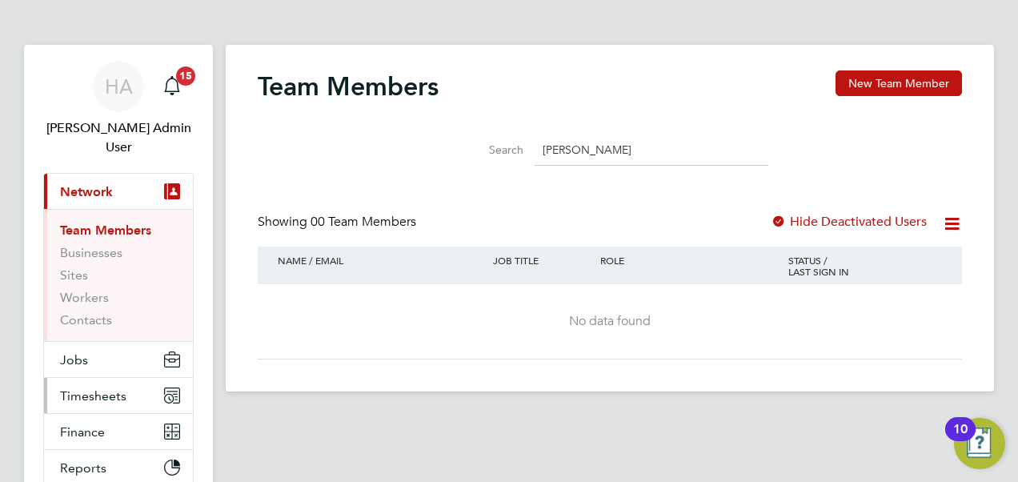
click at [80, 388] on span "Timesheets" at bounding box center [93, 395] width 66 height 15
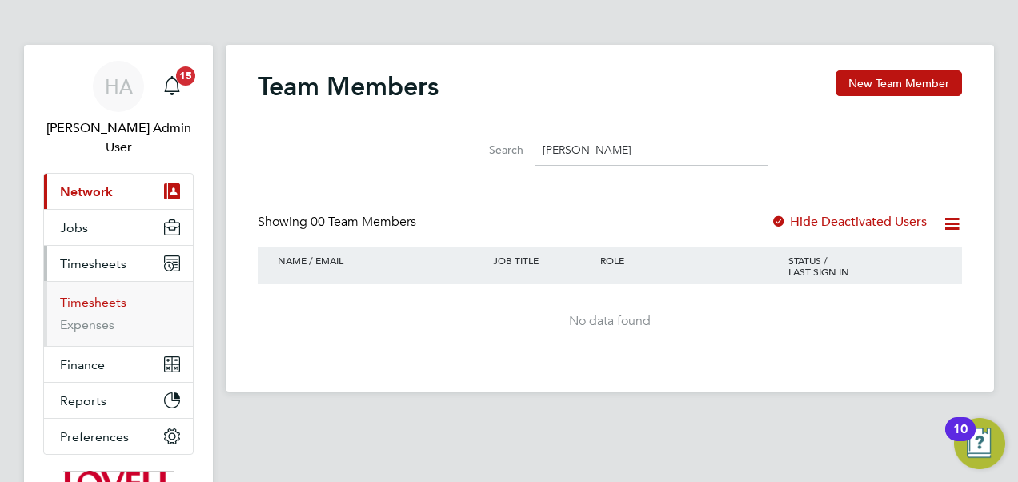
click at [114, 295] on link "Timesheets" at bounding box center [93, 302] width 66 height 15
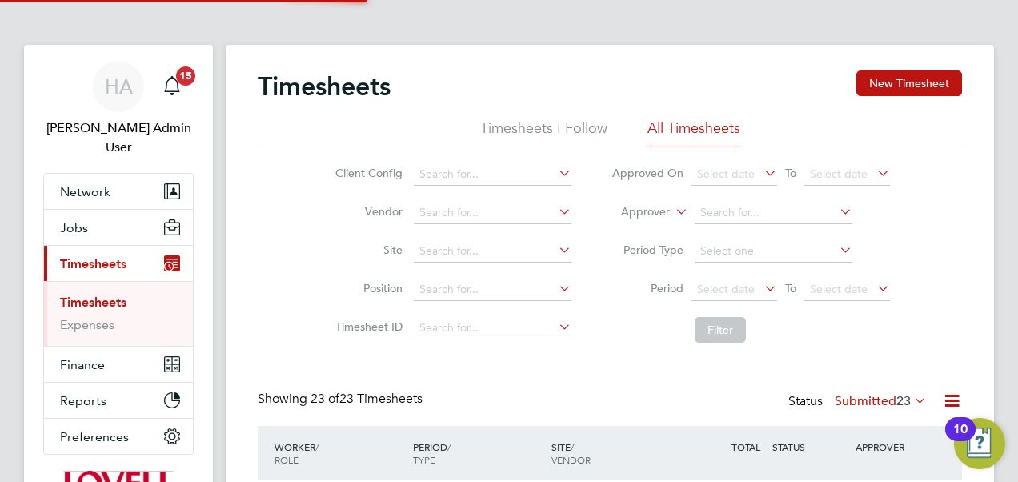
scroll to position [40, 138]
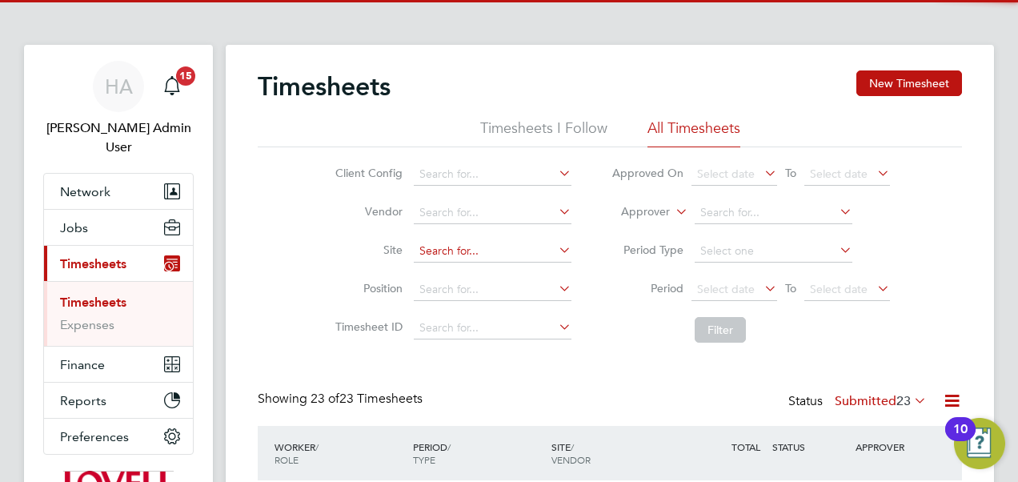
click at [429, 255] on input at bounding box center [493, 251] width 158 height 22
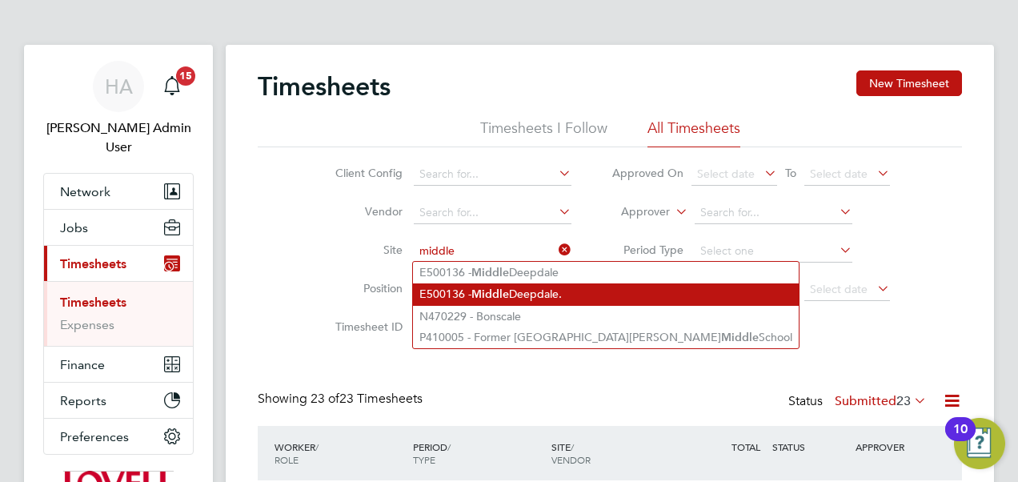
click at [473, 285] on li "E500136 - Middle Deepdale." at bounding box center [606, 294] width 386 height 22
type input "E500136 - Middle Deepdale."
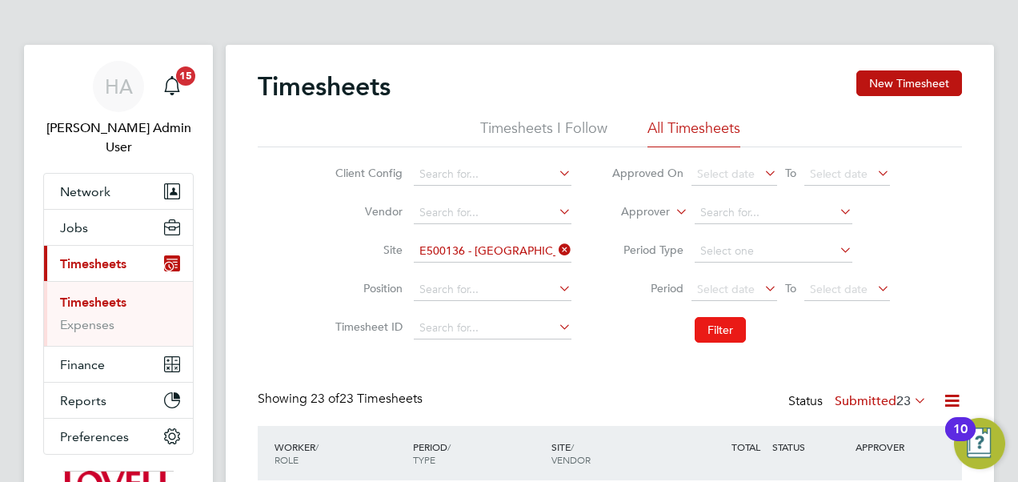
click at [708, 321] on button "Filter" at bounding box center [720, 330] width 51 height 26
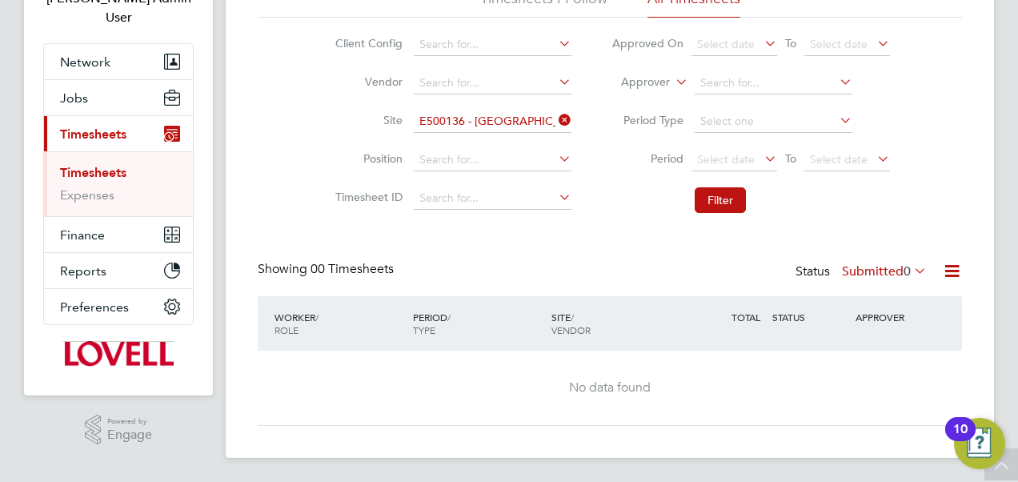
click at [500, 144] on li "Position" at bounding box center [451, 160] width 281 height 38
click at [881, 263] on label "Submitted 0" at bounding box center [884, 271] width 85 height 16
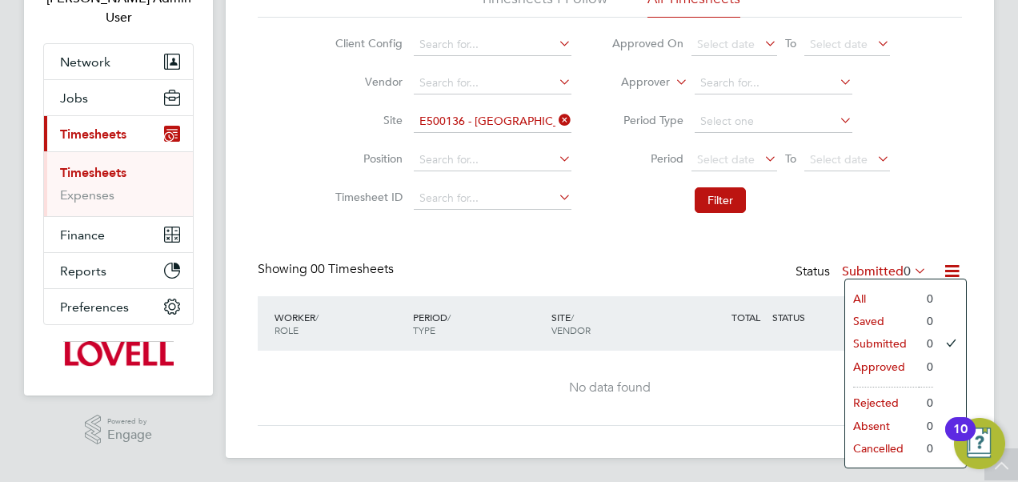
click at [861, 298] on li "All" at bounding box center [882, 298] width 74 height 22
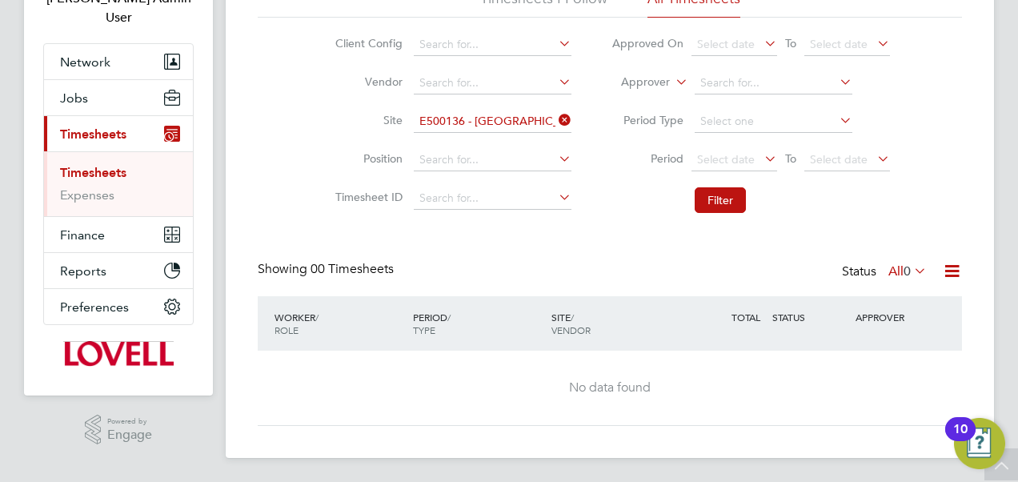
click at [556, 124] on icon at bounding box center [556, 120] width 0 height 22
click at [454, 126] on input at bounding box center [493, 121] width 158 height 22
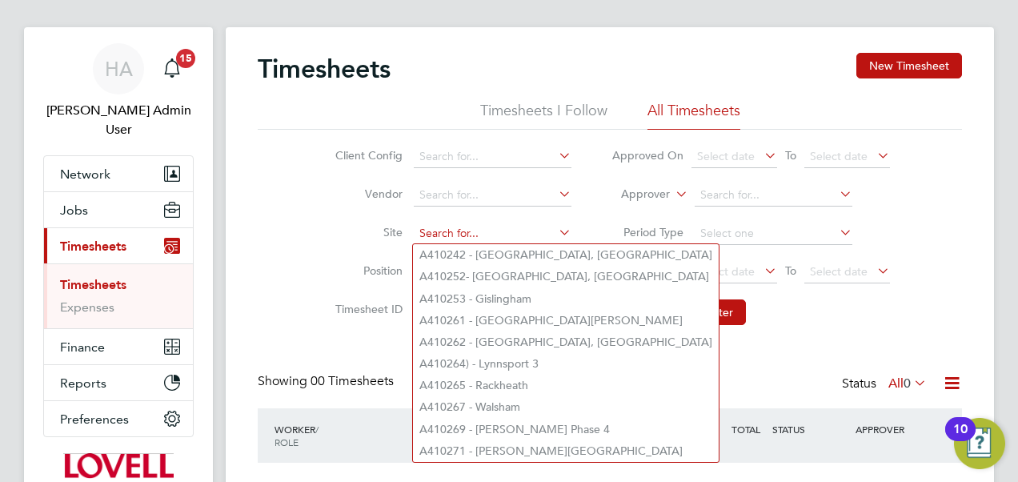
scroll to position [16, 0]
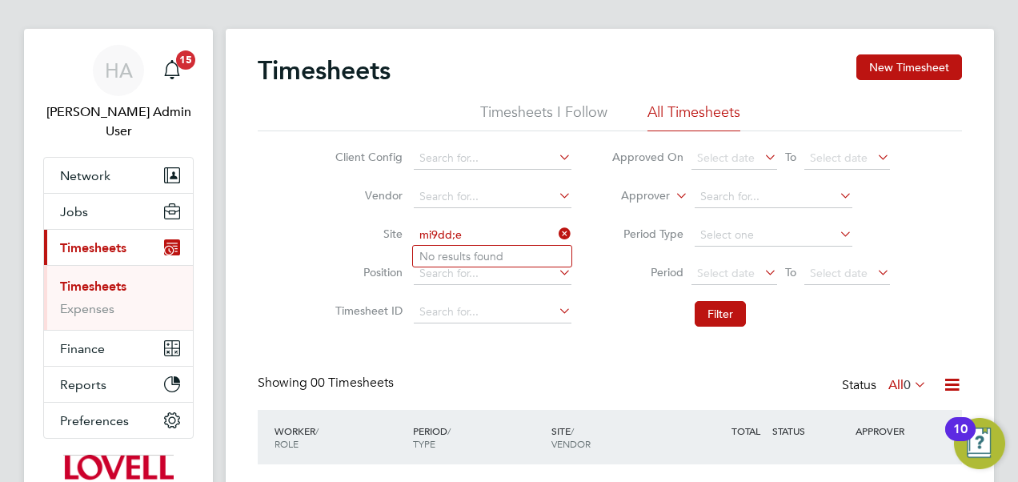
drag, startPoint x: 499, startPoint y: 232, endPoint x: 322, endPoint y: 259, distance: 179.8
click at [322, 259] on ul "Client Config Vendor Site mi9dd;e Position Timesheet ID" at bounding box center [451, 235] width 281 height 192
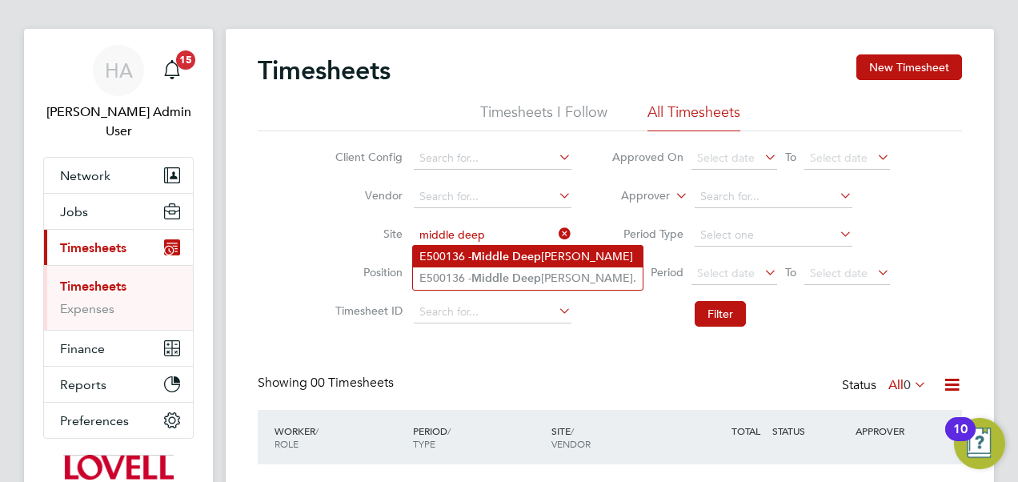
click at [480, 259] on b "Middle" at bounding box center [490, 257] width 38 height 14
type input "E500136 - Middle Deepdale"
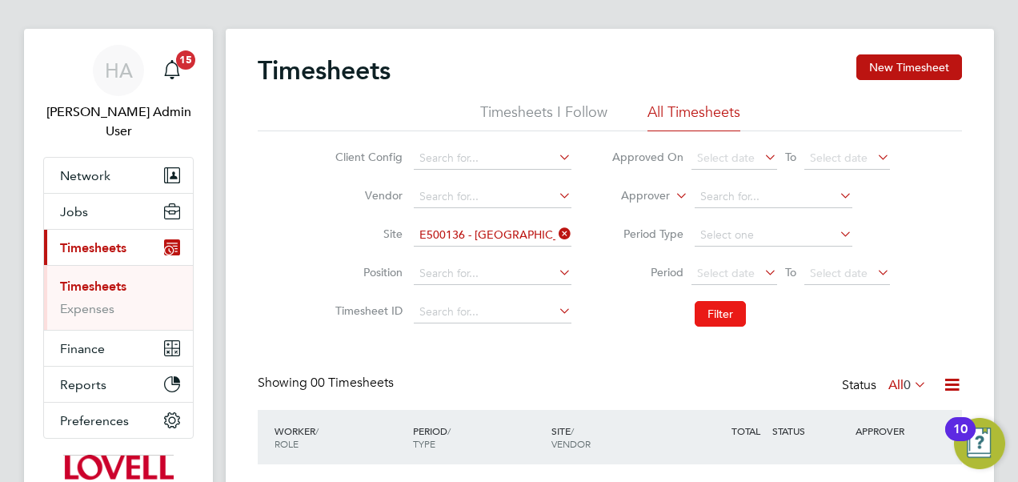
click at [717, 307] on button "Filter" at bounding box center [720, 314] width 51 height 26
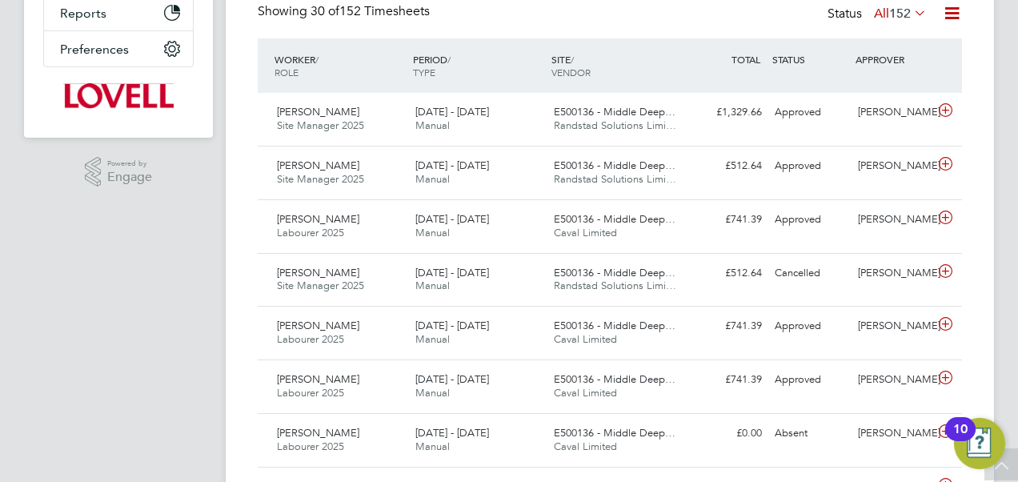
click at [911, 6] on icon at bounding box center [911, 13] width 0 height 22
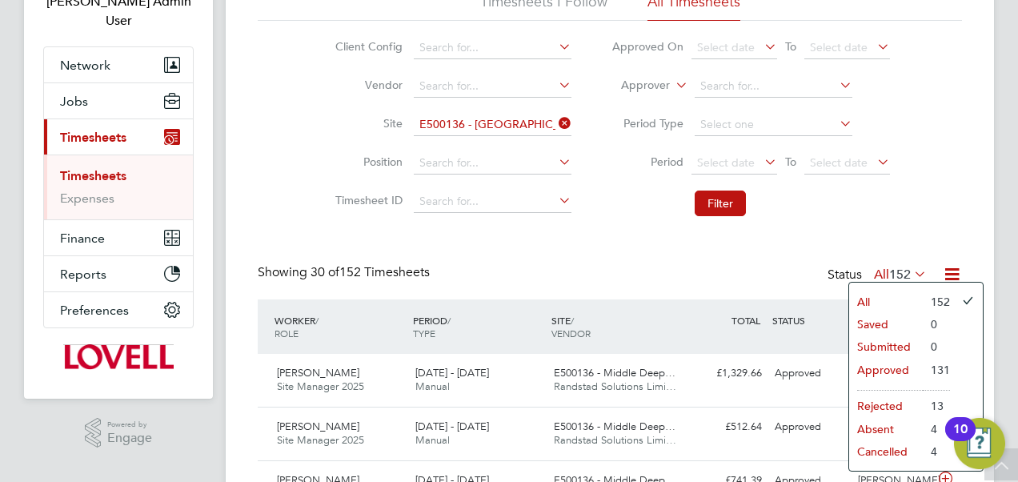
click at [672, 110] on li "Period Type" at bounding box center [751, 125] width 319 height 38
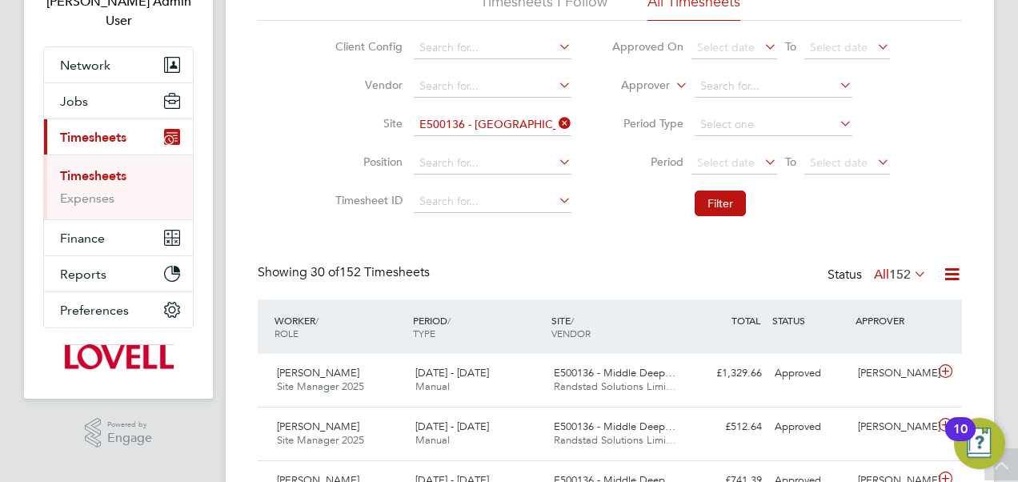
drag, startPoint x: 674, startPoint y: 93, endPoint x: 631, endPoint y: 82, distance: 44.7
click at [631, 82] on label "Approver" at bounding box center [634, 86] width 72 height 16
drag, startPoint x: 626, startPoint y: 101, endPoint x: 713, endPoint y: 85, distance: 88.7
click at [713, 85] on input at bounding box center [774, 86] width 158 height 22
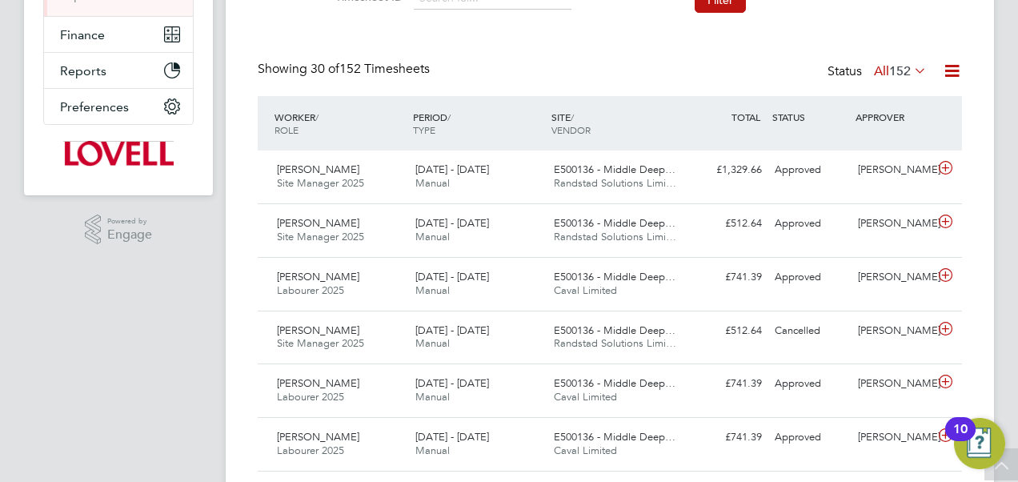
scroll to position [331, 0]
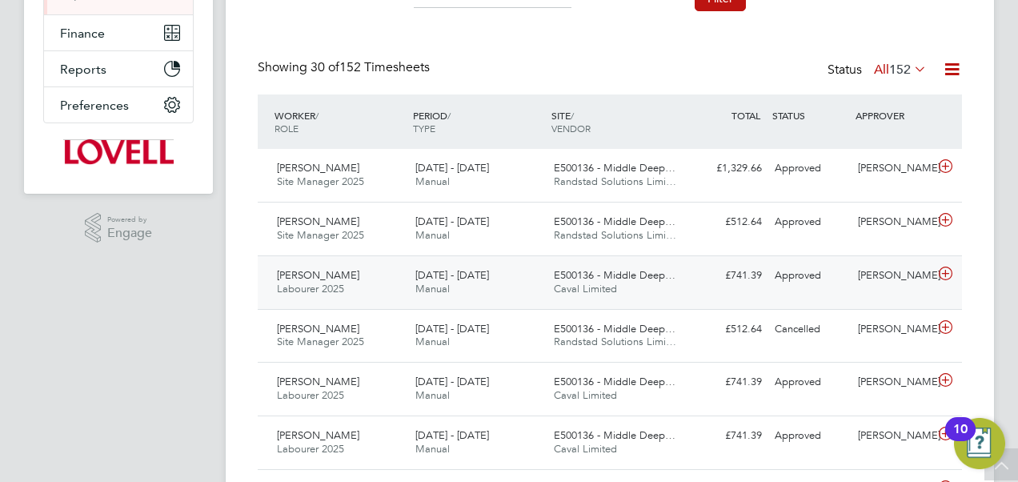
type input "serhii mukasi"
click at [827, 295] on div "Serhii Mukasieiev Labourer 2025 16 - 22 Aug 2025 16 - 22 Aug 2025 Manual E50013…" at bounding box center [610, 282] width 704 height 54
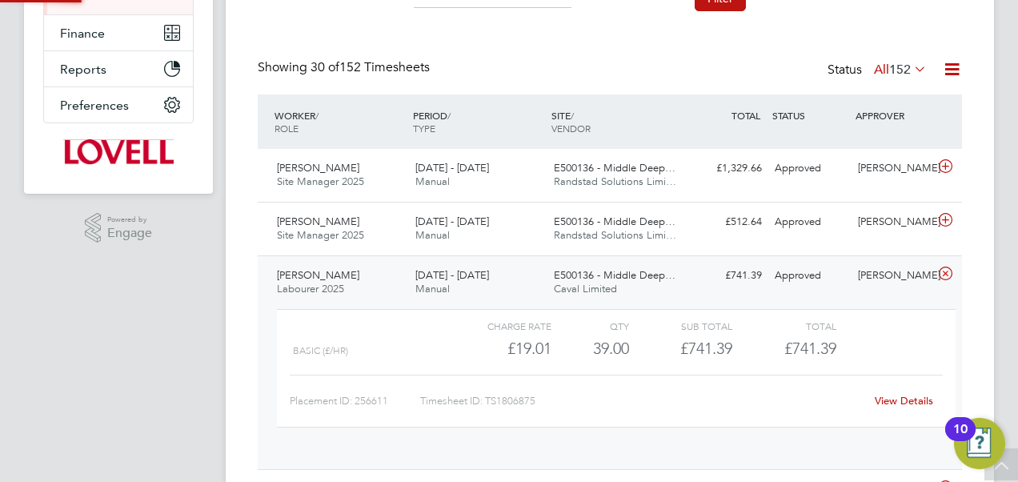
scroll to position [27, 156]
click at [893, 399] on link "View Details" at bounding box center [904, 401] width 58 height 14
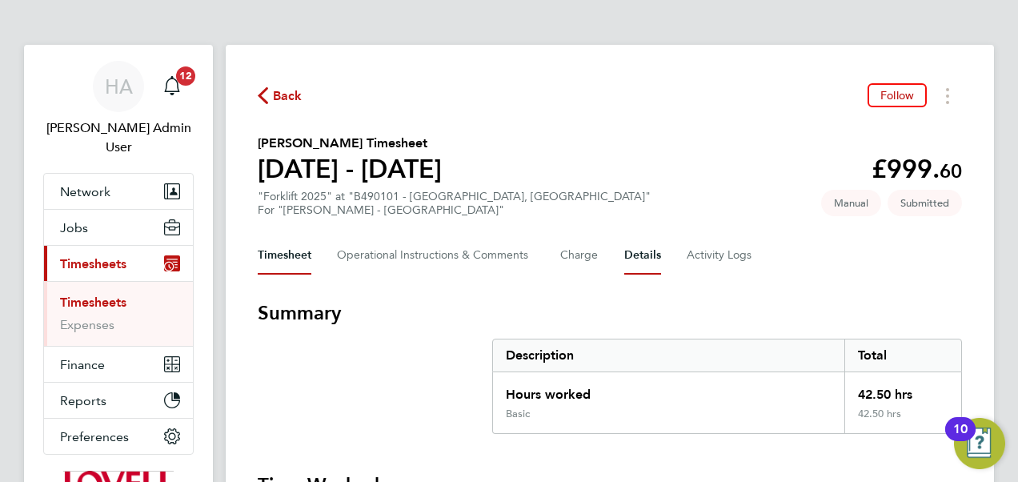
click at [646, 255] on button "Details" at bounding box center [642, 255] width 37 height 38
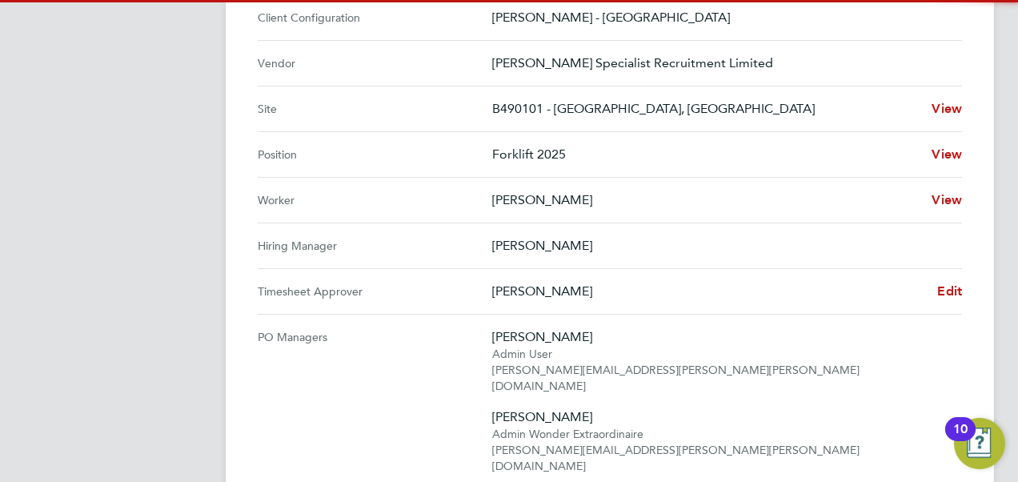
scroll to position [604, 0]
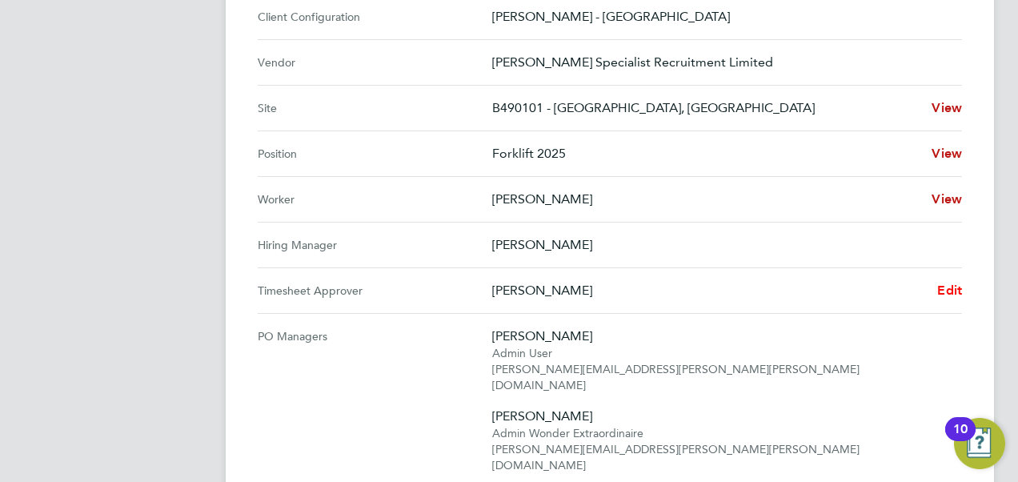
click at [951, 283] on span "Edit" at bounding box center [949, 290] width 25 height 15
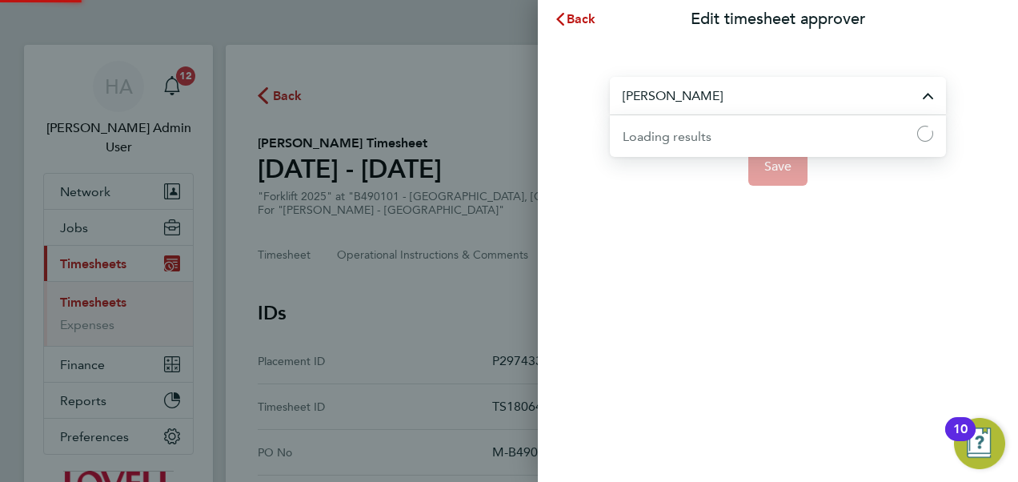
click at [674, 94] on input "[PERSON_NAME]" at bounding box center [778, 96] width 336 height 38
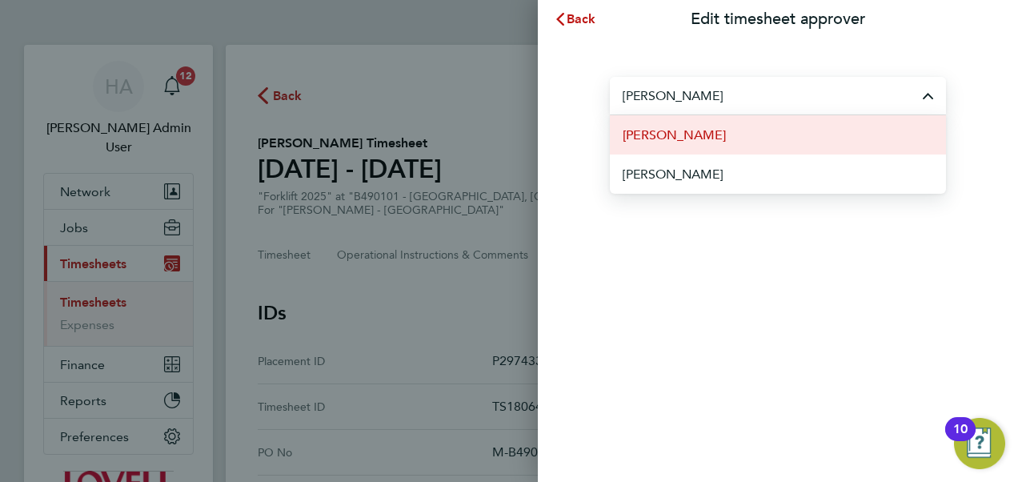
click at [655, 131] on span "[PERSON_NAME]" at bounding box center [674, 135] width 103 height 19
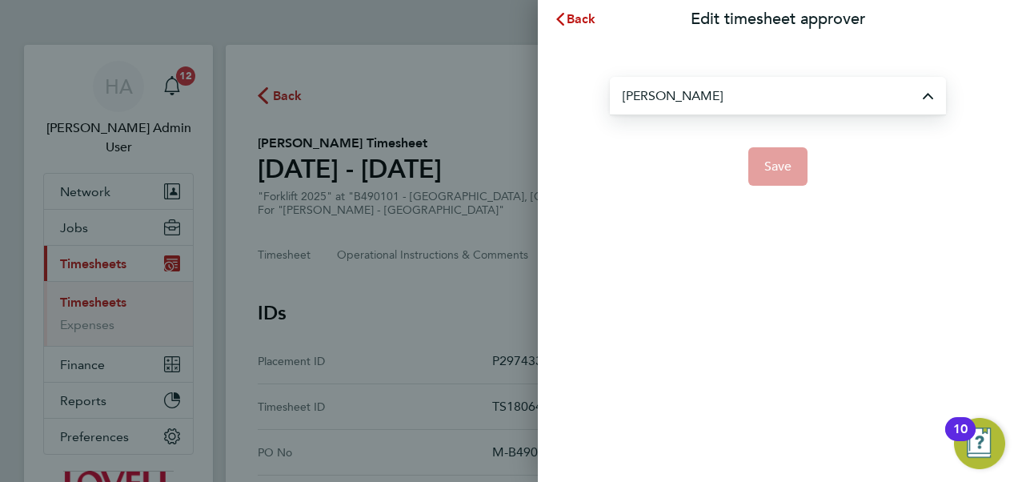
type input "[PERSON_NAME]"
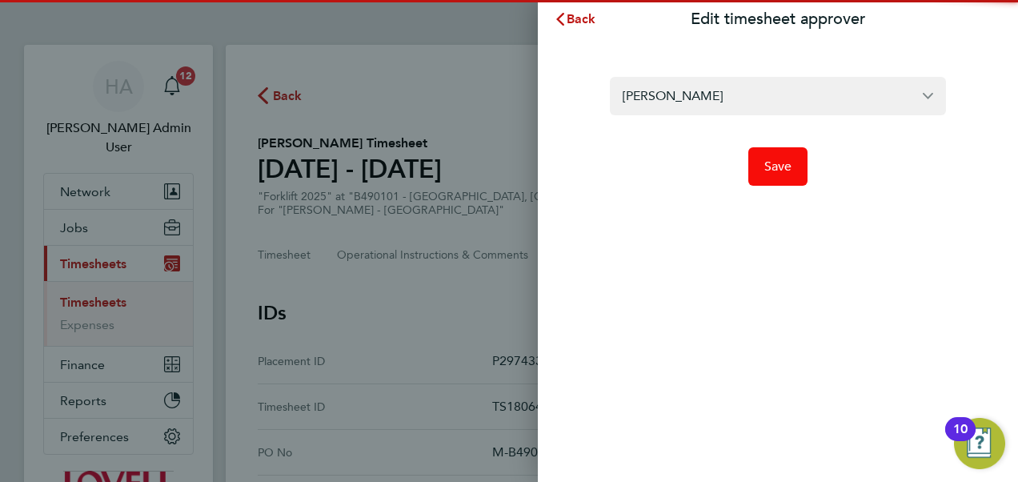
click at [770, 181] on button "Save" at bounding box center [778, 166] width 60 height 38
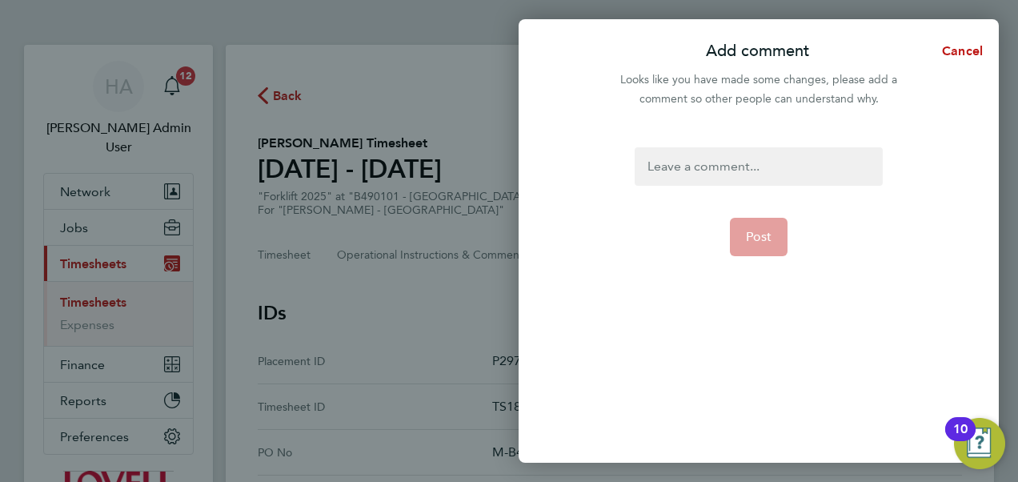
click at [748, 175] on div at bounding box center [758, 166] width 247 height 38
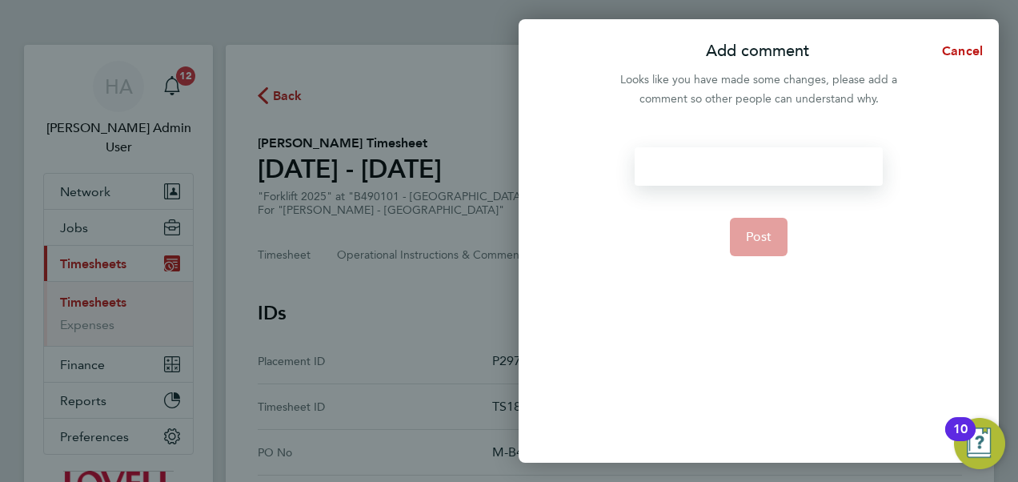
click at [748, 175] on div at bounding box center [758, 166] width 247 height 38
click at [761, 226] on button "Post" at bounding box center [759, 237] width 58 height 38
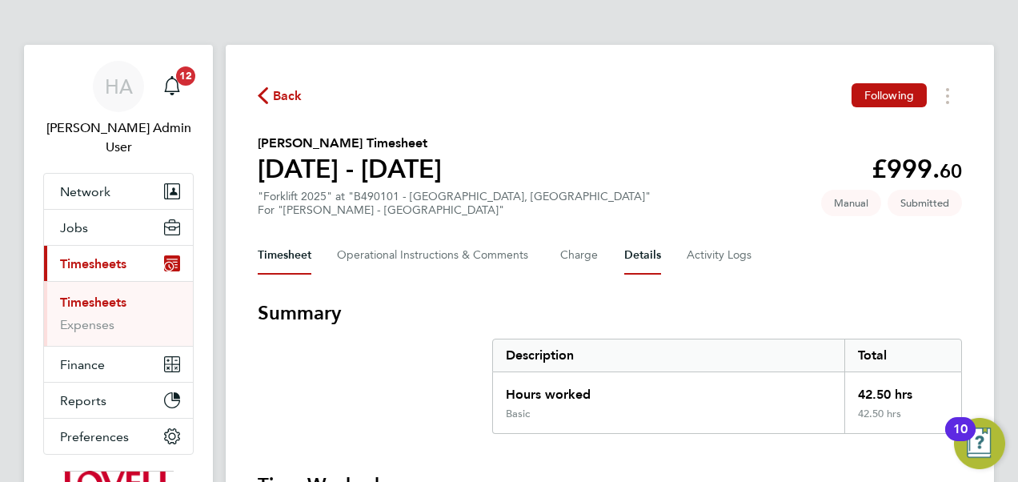
click at [639, 255] on button "Details" at bounding box center [642, 255] width 37 height 38
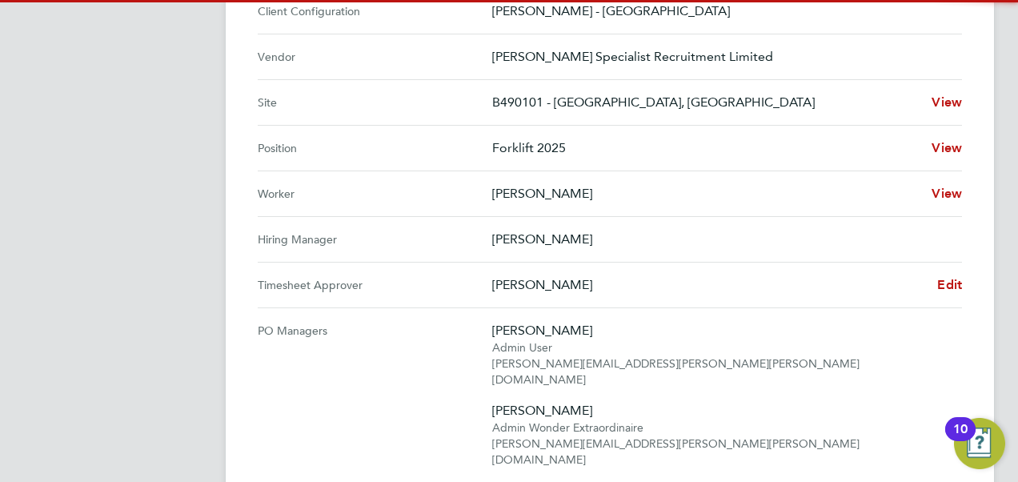
scroll to position [628, 0]
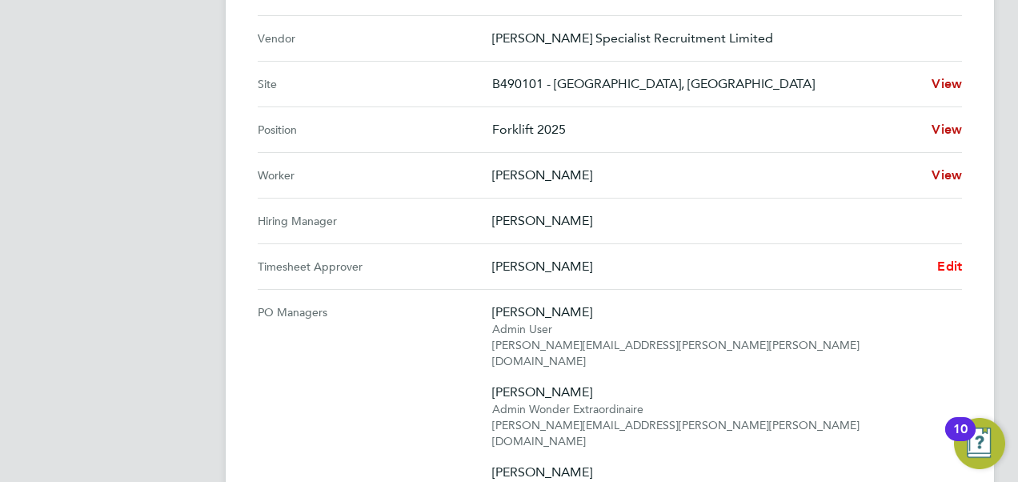
click at [949, 263] on span "Edit" at bounding box center [949, 266] width 25 height 15
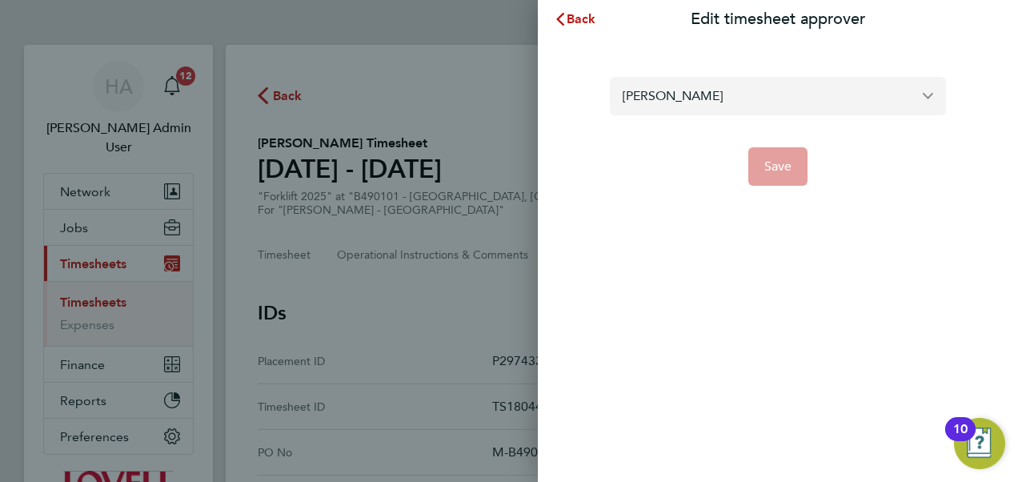
click at [741, 88] on input "[PERSON_NAME]" at bounding box center [778, 96] width 336 height 38
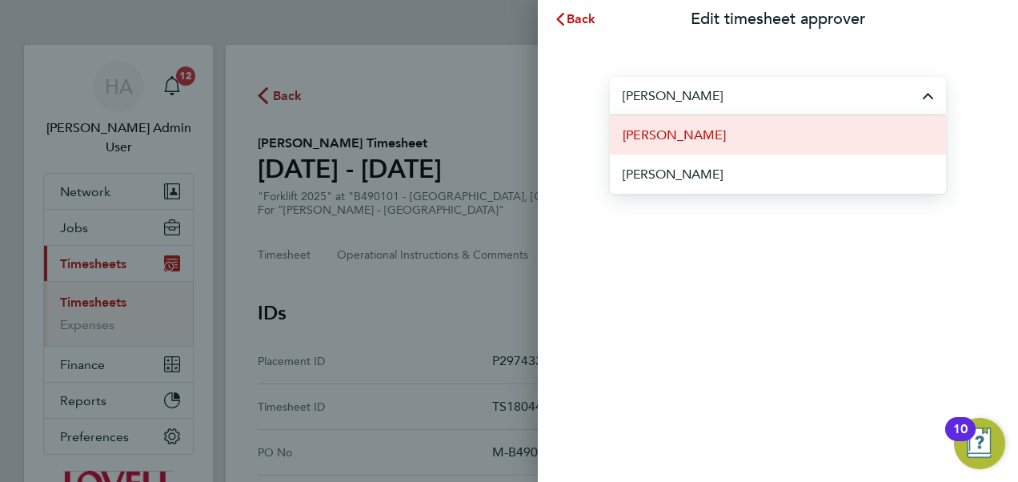
click at [666, 140] on span "Brian Sheerin" at bounding box center [674, 135] width 103 height 19
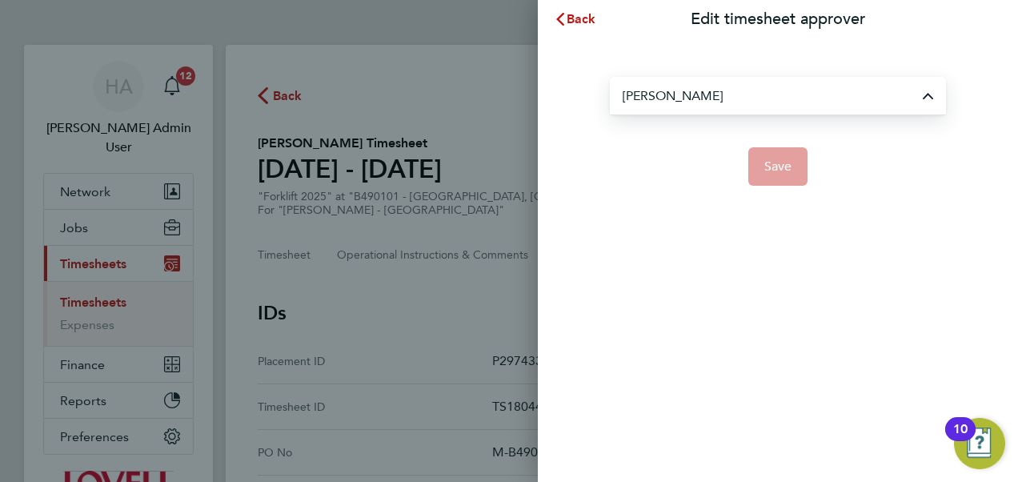
type input "Brian Sheerin"
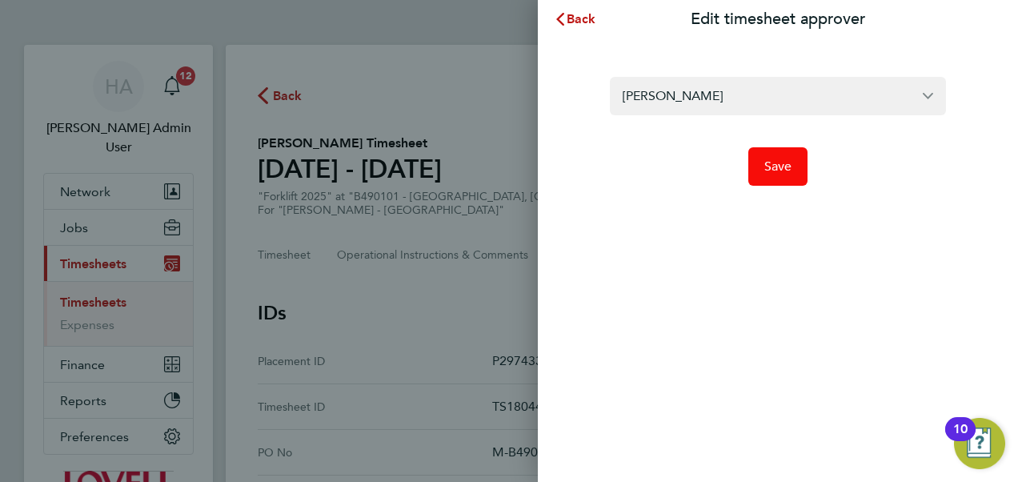
click at [770, 162] on span "Save" at bounding box center [778, 166] width 28 height 16
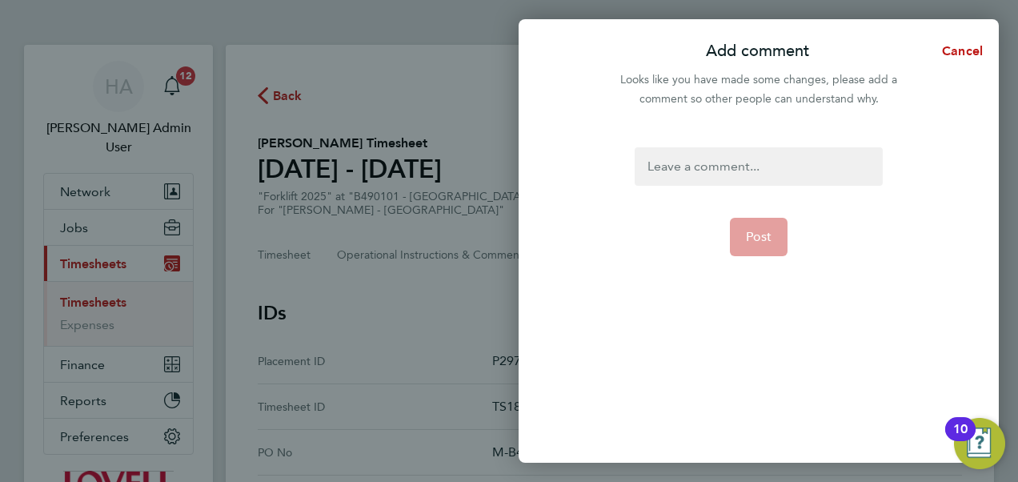
click at [734, 163] on div at bounding box center [758, 166] width 247 height 38
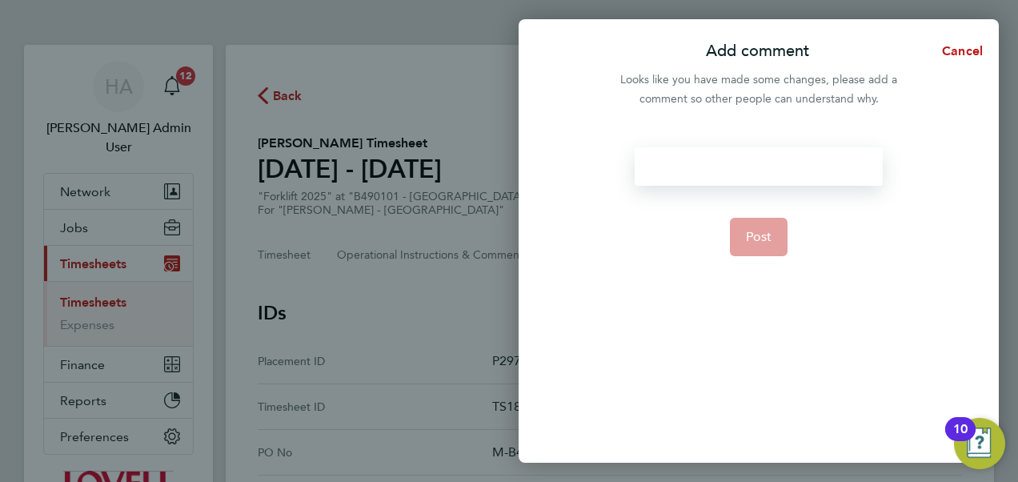
click at [734, 163] on div at bounding box center [758, 166] width 247 height 38
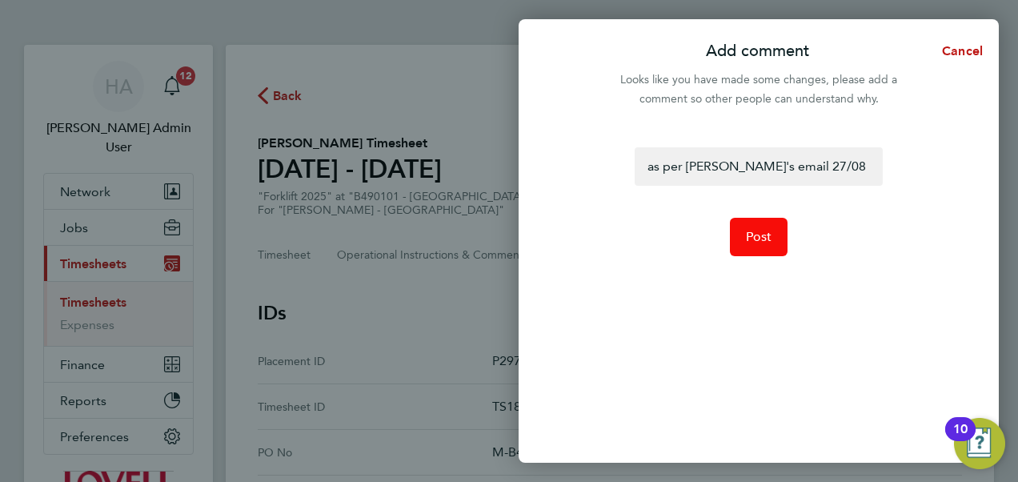
click at [754, 220] on button "Post" at bounding box center [759, 237] width 58 height 38
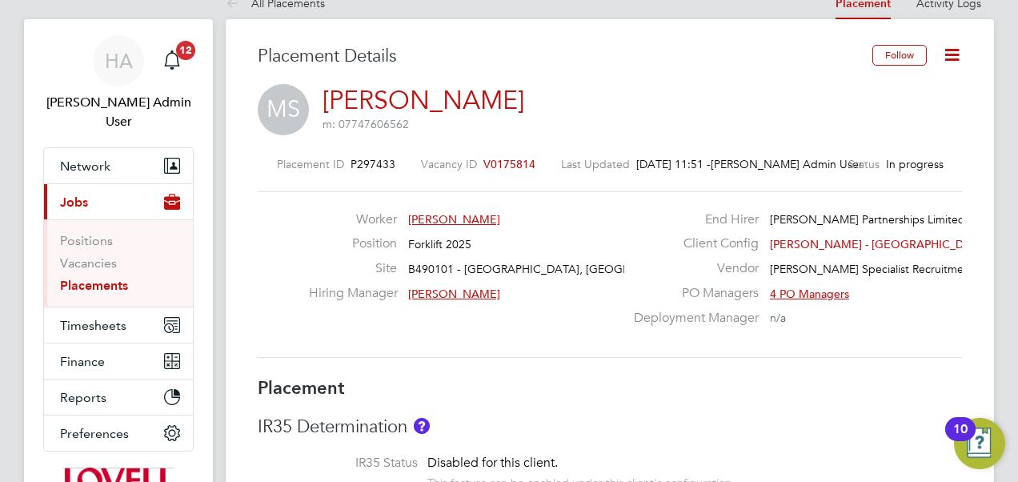
click at [957, 52] on icon at bounding box center [952, 55] width 20 height 20
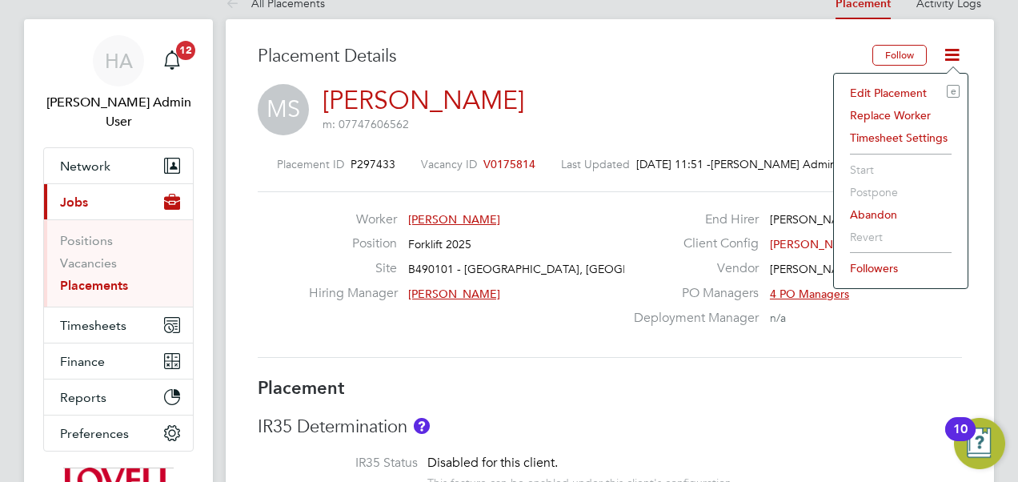
click at [873, 84] on li "Edit Placement e" at bounding box center [901, 93] width 118 height 22
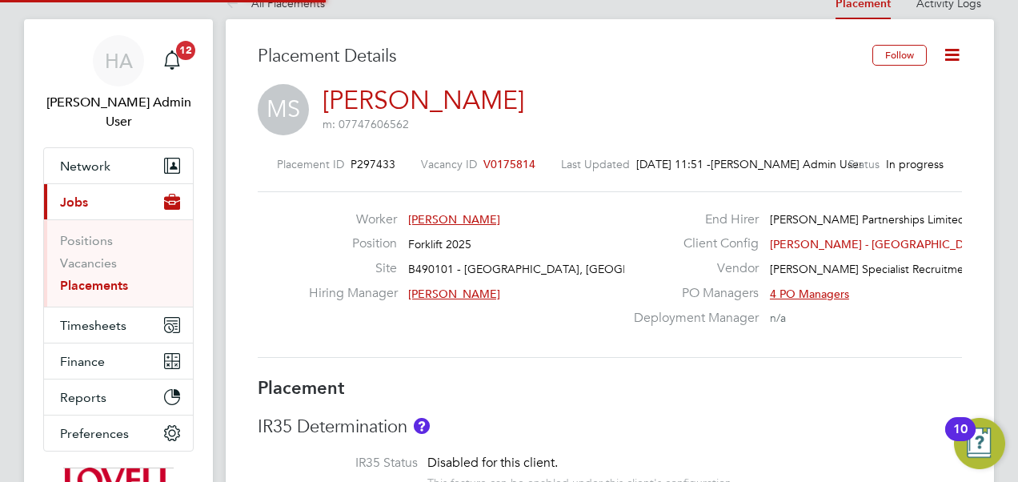
type input "[PERSON_NAME]"
type input "07 Jul 2025"
type input "27 Oct 2025"
type input "08:00"
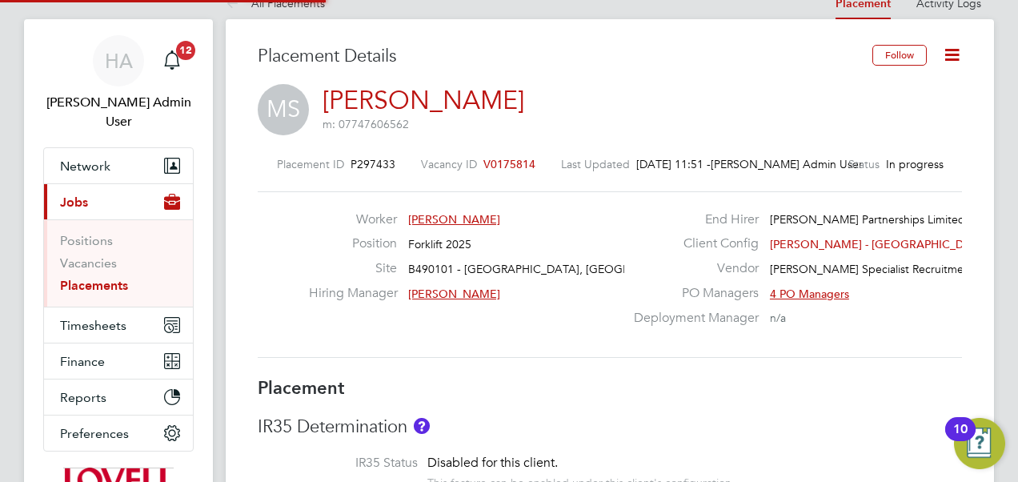
type input "18:00"
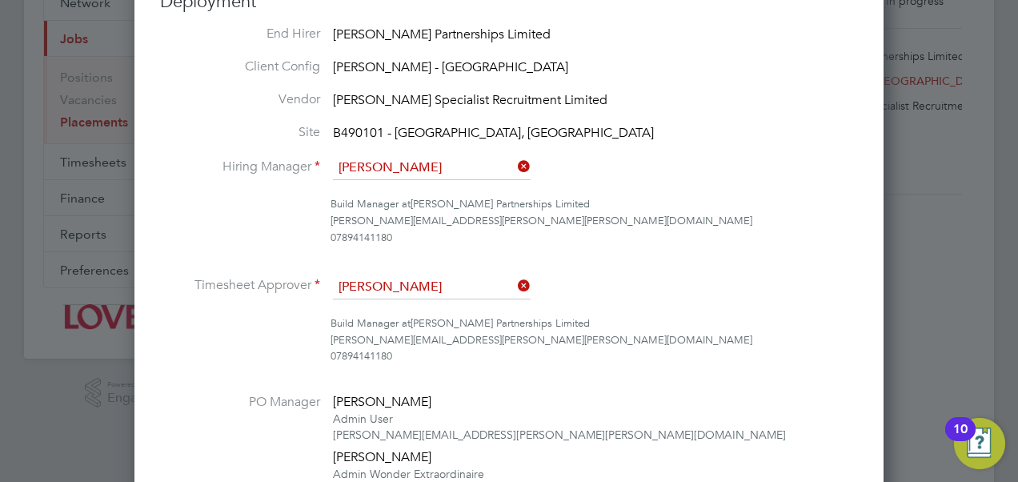
click at [515, 287] on icon at bounding box center [515, 286] width 0 height 22
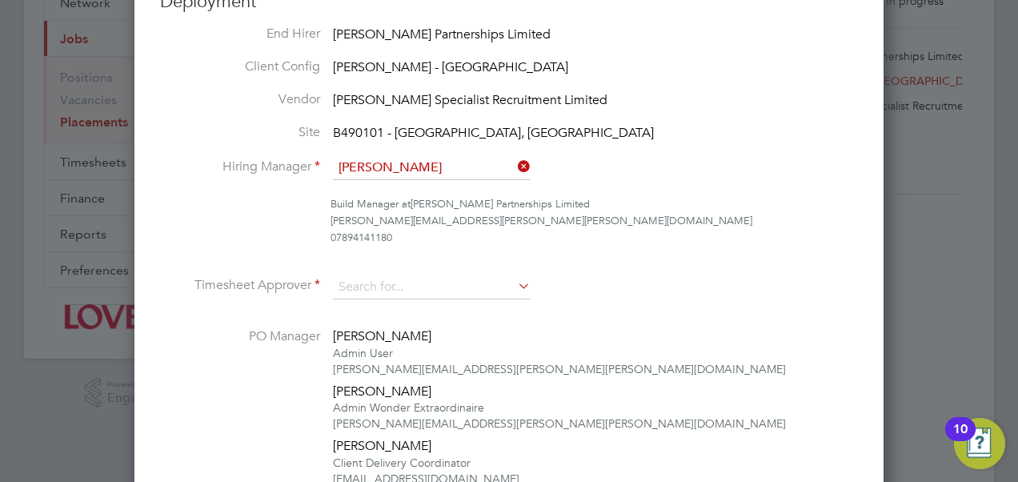
click at [515, 287] on icon at bounding box center [515, 286] width 0 height 22
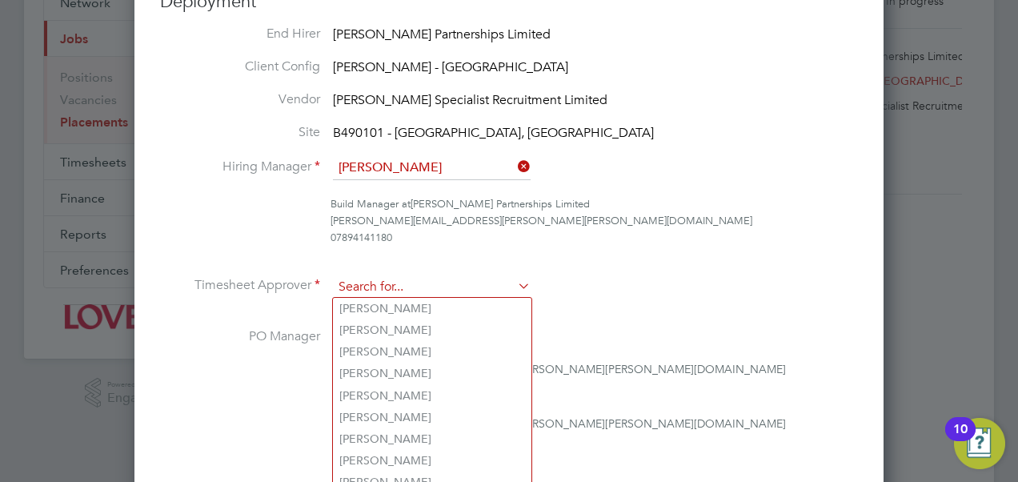
click at [423, 286] on input at bounding box center [432, 287] width 198 height 24
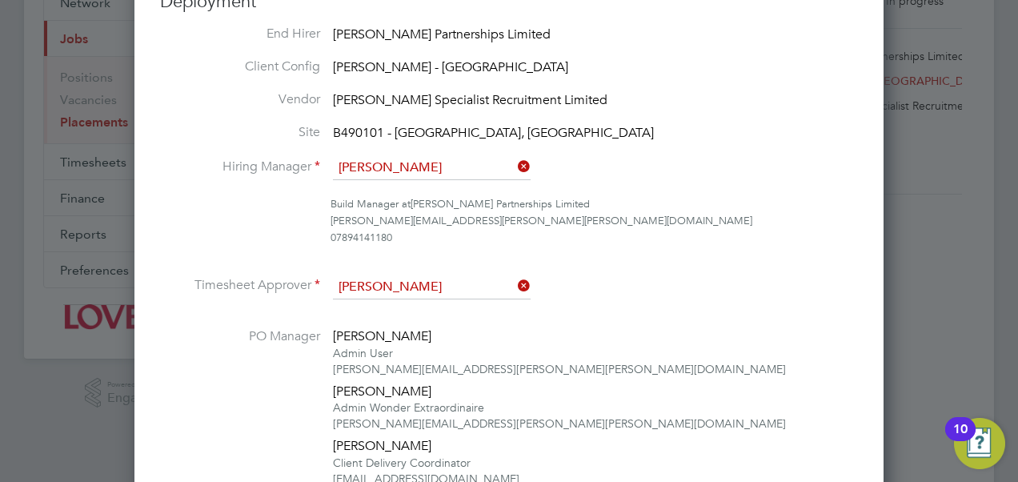
click at [402, 319] on li "Brian Sheerin" at bounding box center [432, 330] width 199 height 22
type input "[PERSON_NAME]"
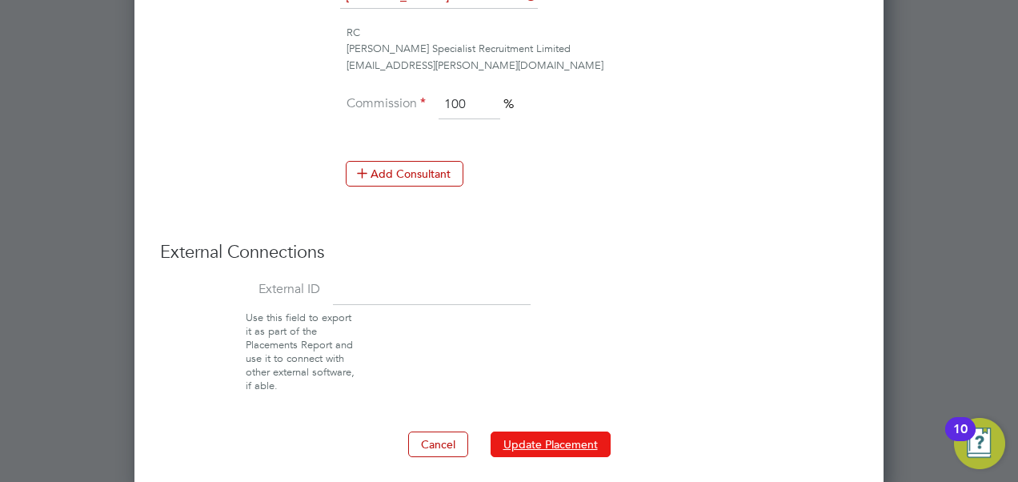
click at [554, 437] on button "Update Placement" at bounding box center [551, 444] width 120 height 26
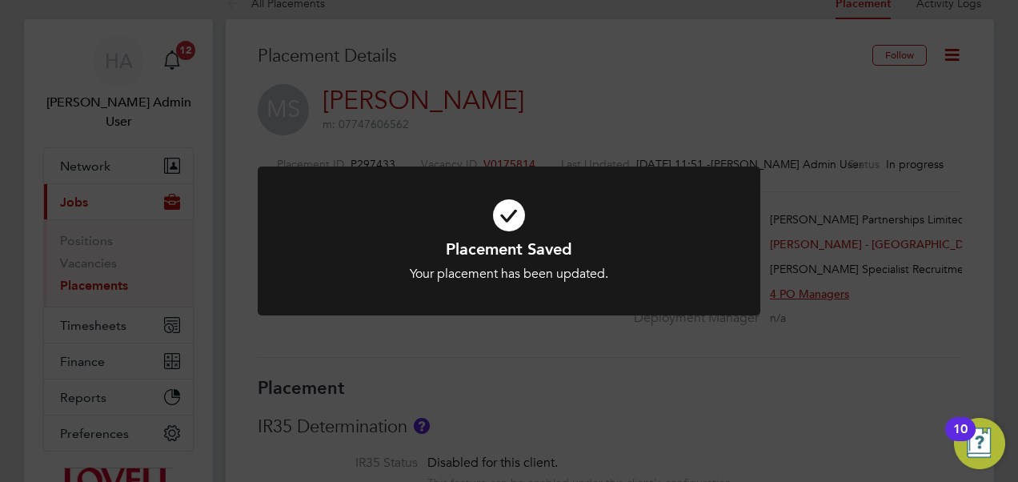
click at [554, 437] on div "Placement Saved Your placement has been updated. Cancel Okay" at bounding box center [509, 241] width 1018 height 482
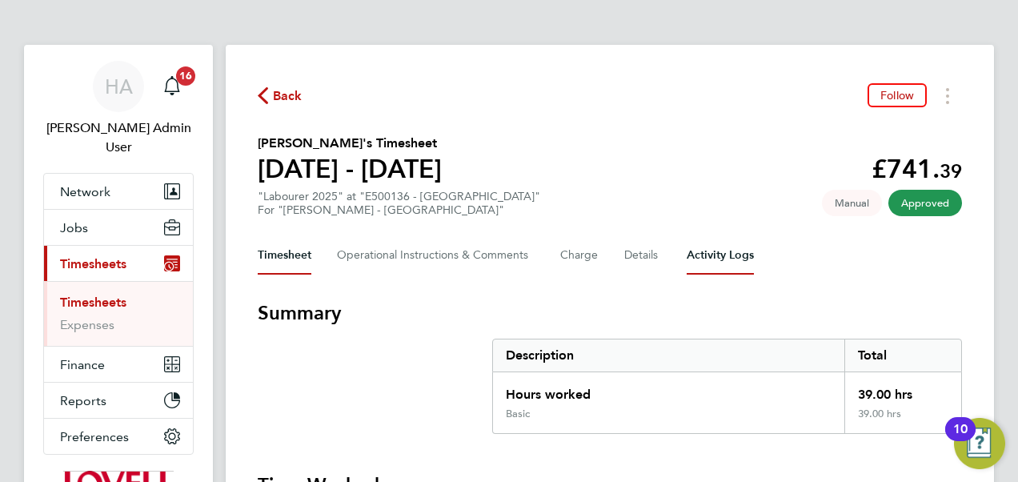
click at [707, 255] on Logs-tab "Activity Logs" at bounding box center [720, 255] width 67 height 38
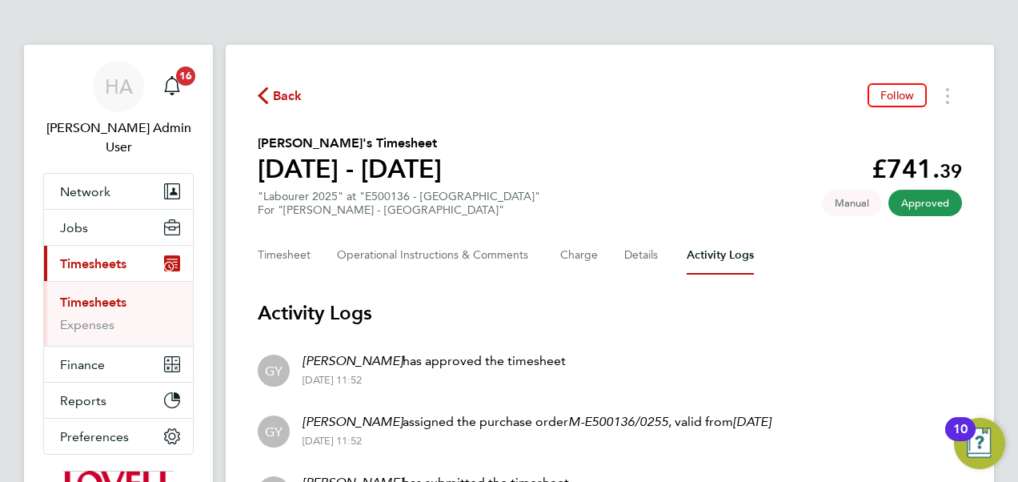
scroll to position [163, 0]
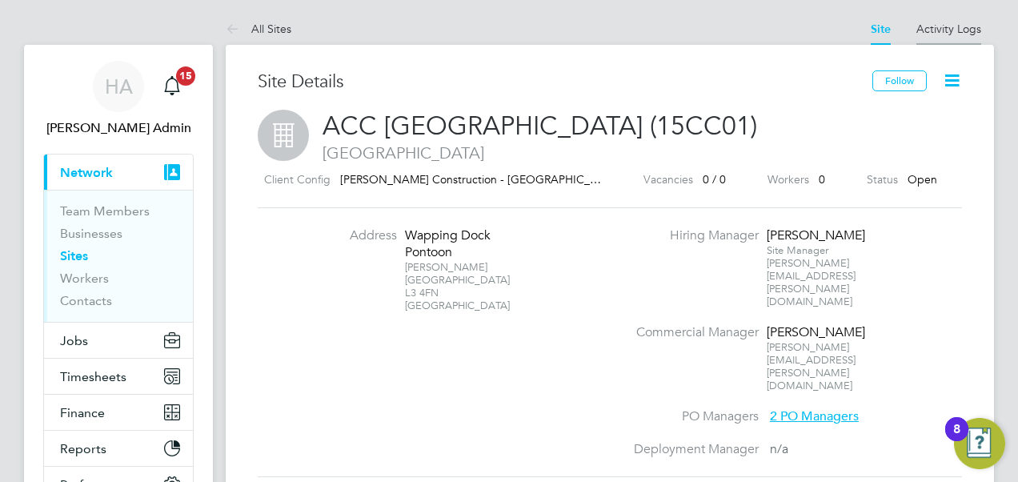
click at [954, 37] on li "Activity Logs" at bounding box center [949, 29] width 65 height 32
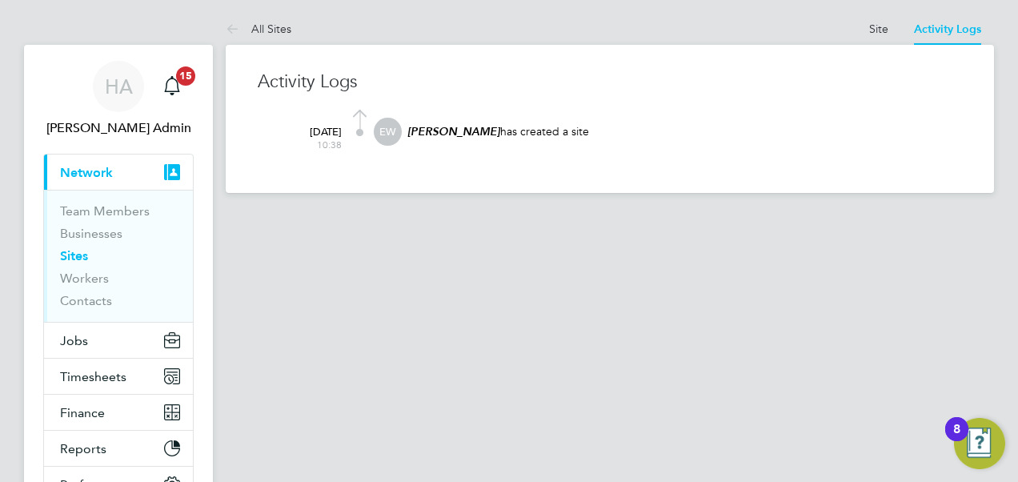
click at [72, 202] on ul "Team Members Businesses Sites Workers Contacts" at bounding box center [118, 256] width 149 height 132
click at [77, 208] on link "Team Members" at bounding box center [105, 210] width 90 height 15
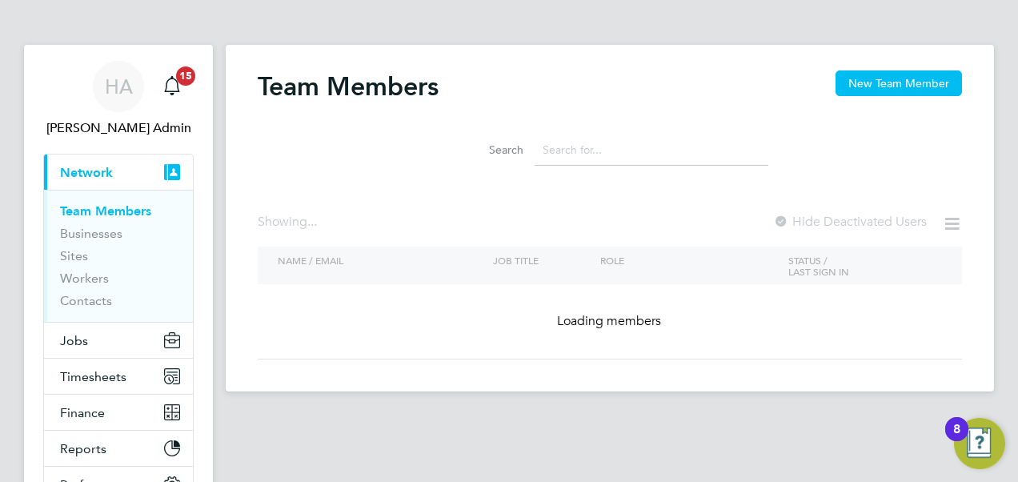
click at [653, 144] on input at bounding box center [652, 149] width 234 height 31
click at [612, 155] on input at bounding box center [652, 149] width 234 height 31
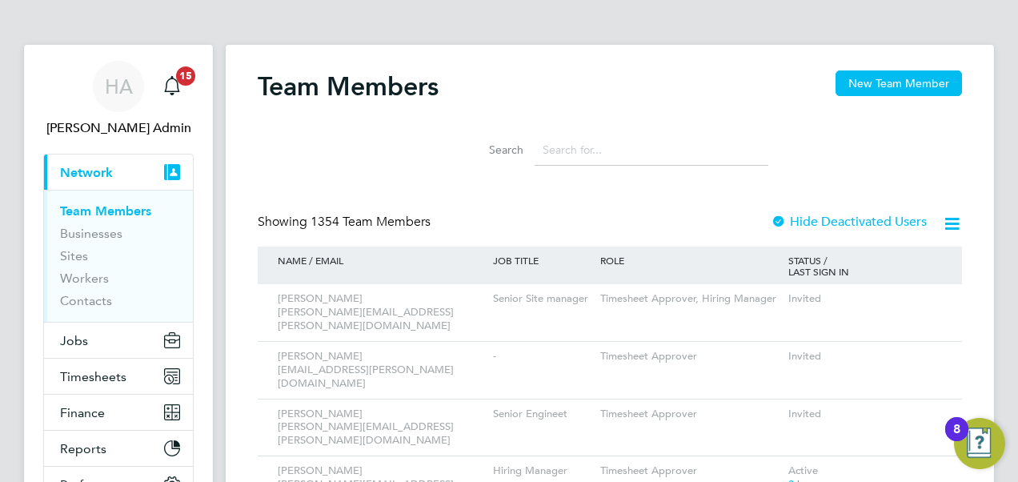
click at [576, 146] on input at bounding box center [652, 149] width 234 height 31
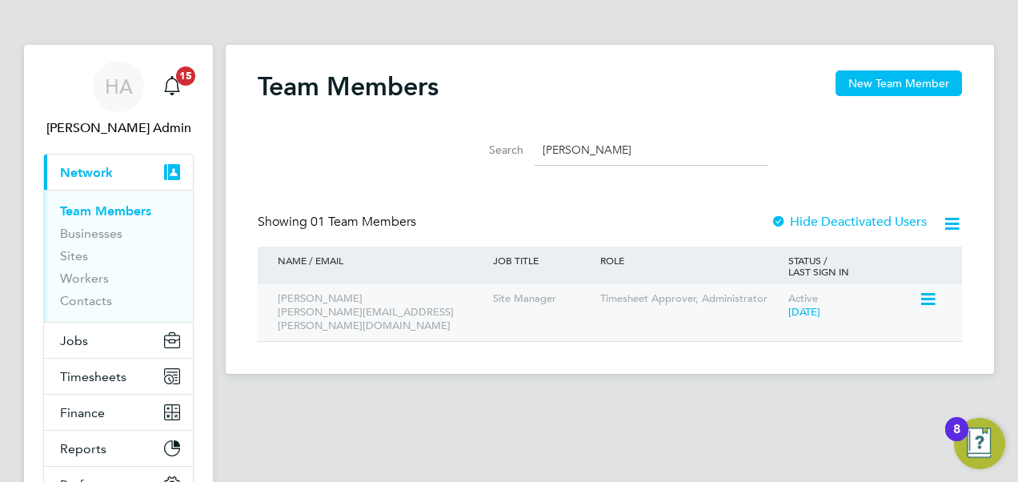
type input "[PERSON_NAME]"
click at [471, 307] on div "[PERSON_NAME] [PERSON_NAME][EMAIL_ADDRESS][PERSON_NAME][DOMAIN_NAME]" at bounding box center [381, 312] width 215 height 57
click at [500, 303] on div "Site Manager" at bounding box center [542, 299] width 107 height 30
click at [925, 298] on icon at bounding box center [927, 299] width 16 height 19
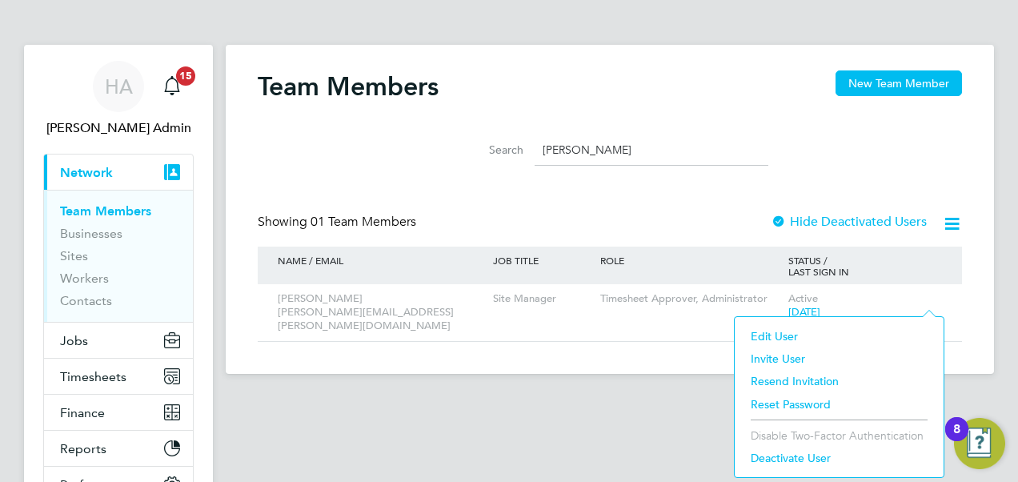
click at [775, 337] on li "Edit User" at bounding box center [839, 336] width 193 height 22
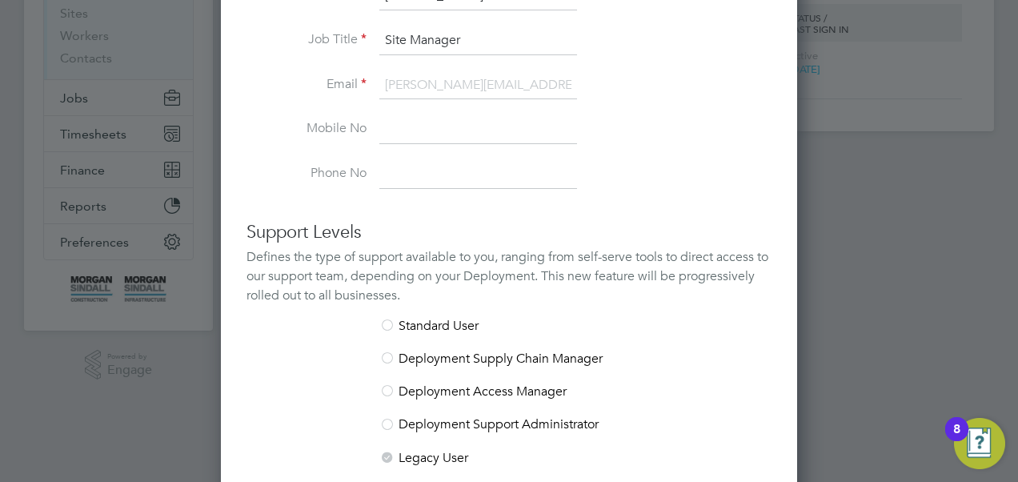
scroll to position [242, 0]
click at [895, 106] on div at bounding box center [509, 241] width 1018 height 482
click at [868, 86] on div at bounding box center [509, 241] width 1018 height 482
